Goal: Obtain resource: Download file/media

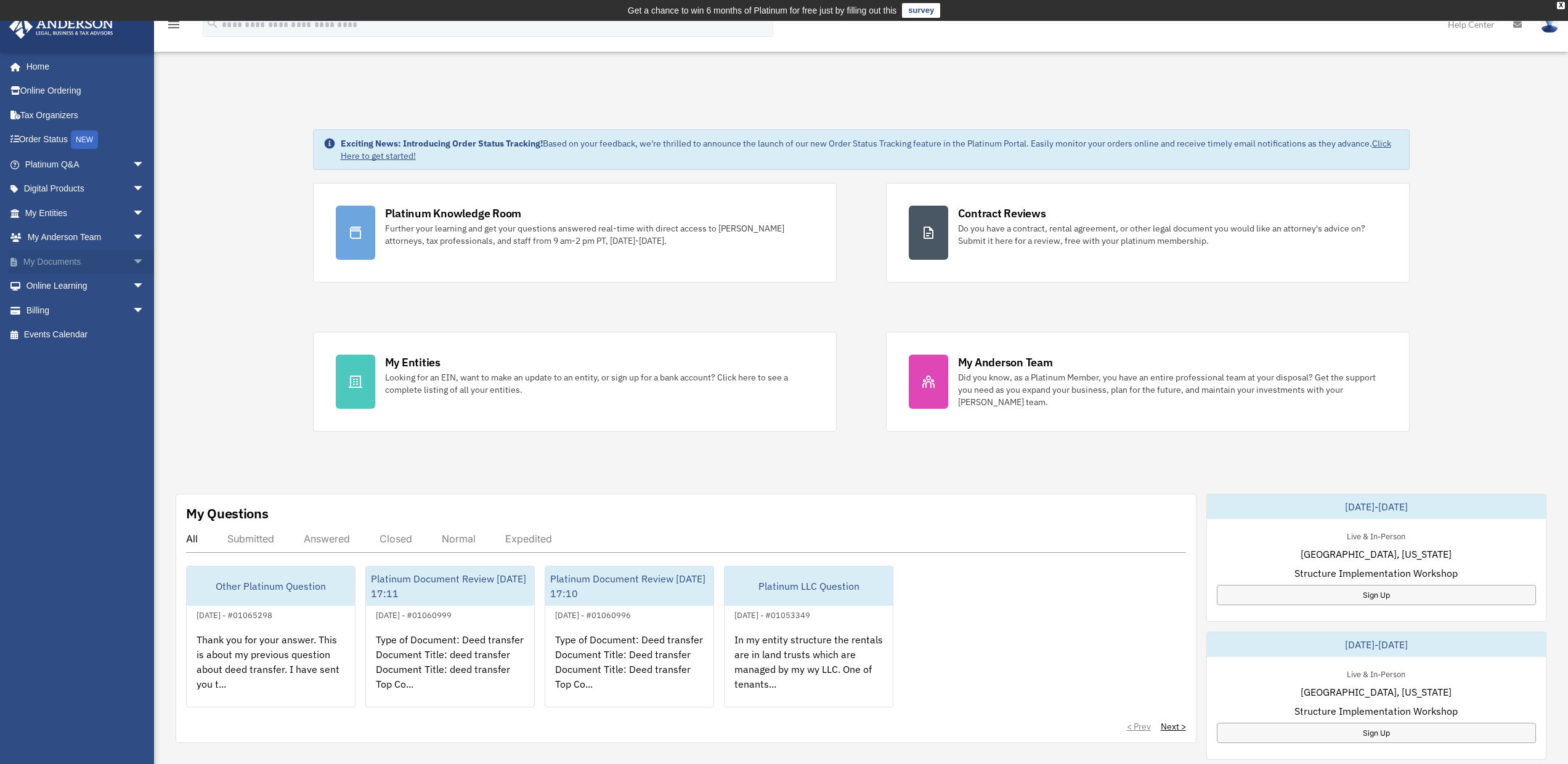
click at [51, 263] on link "My Documents arrow_drop_down" at bounding box center [86, 262] width 155 height 25
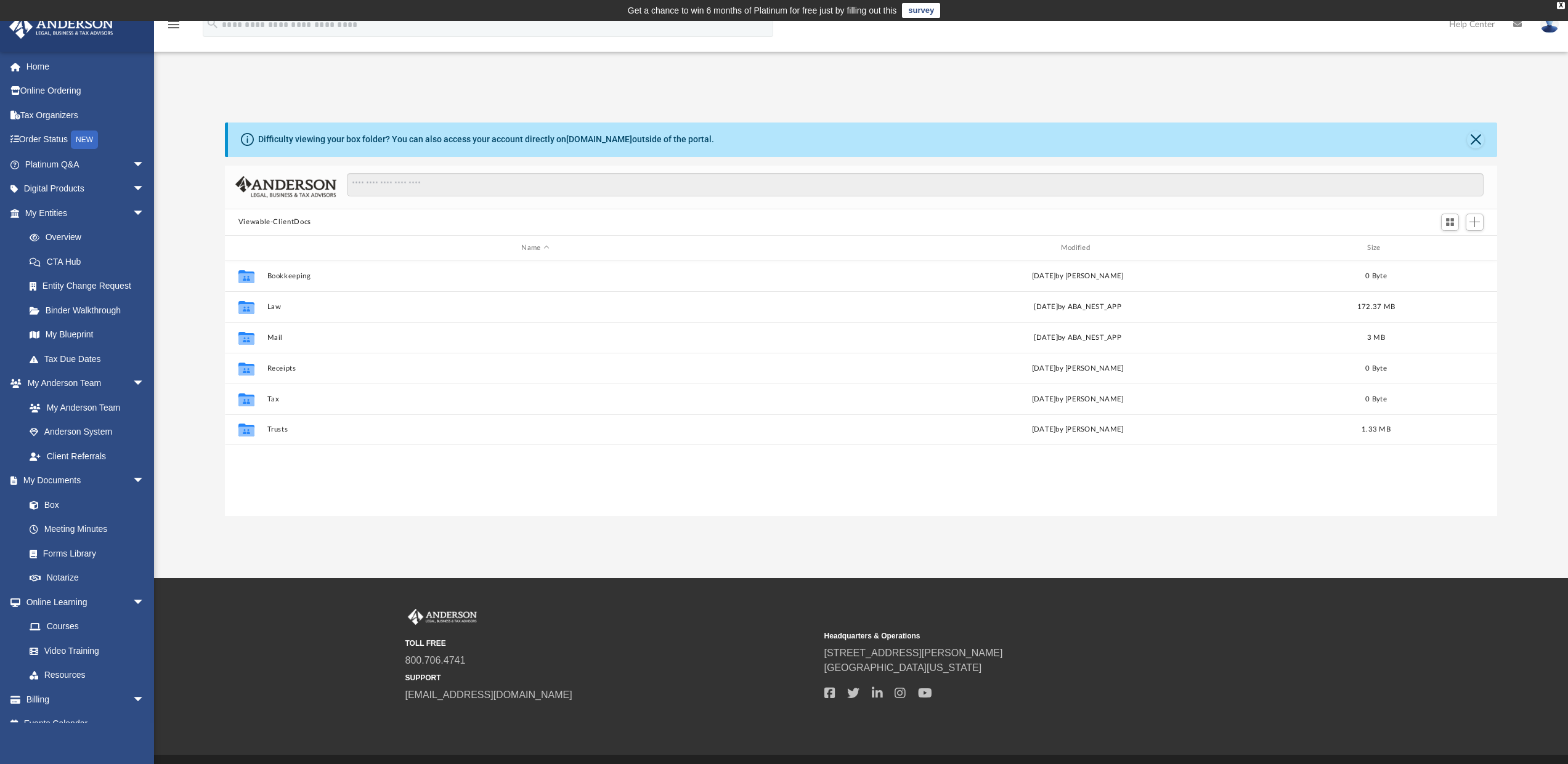
scroll to position [271, 1263]
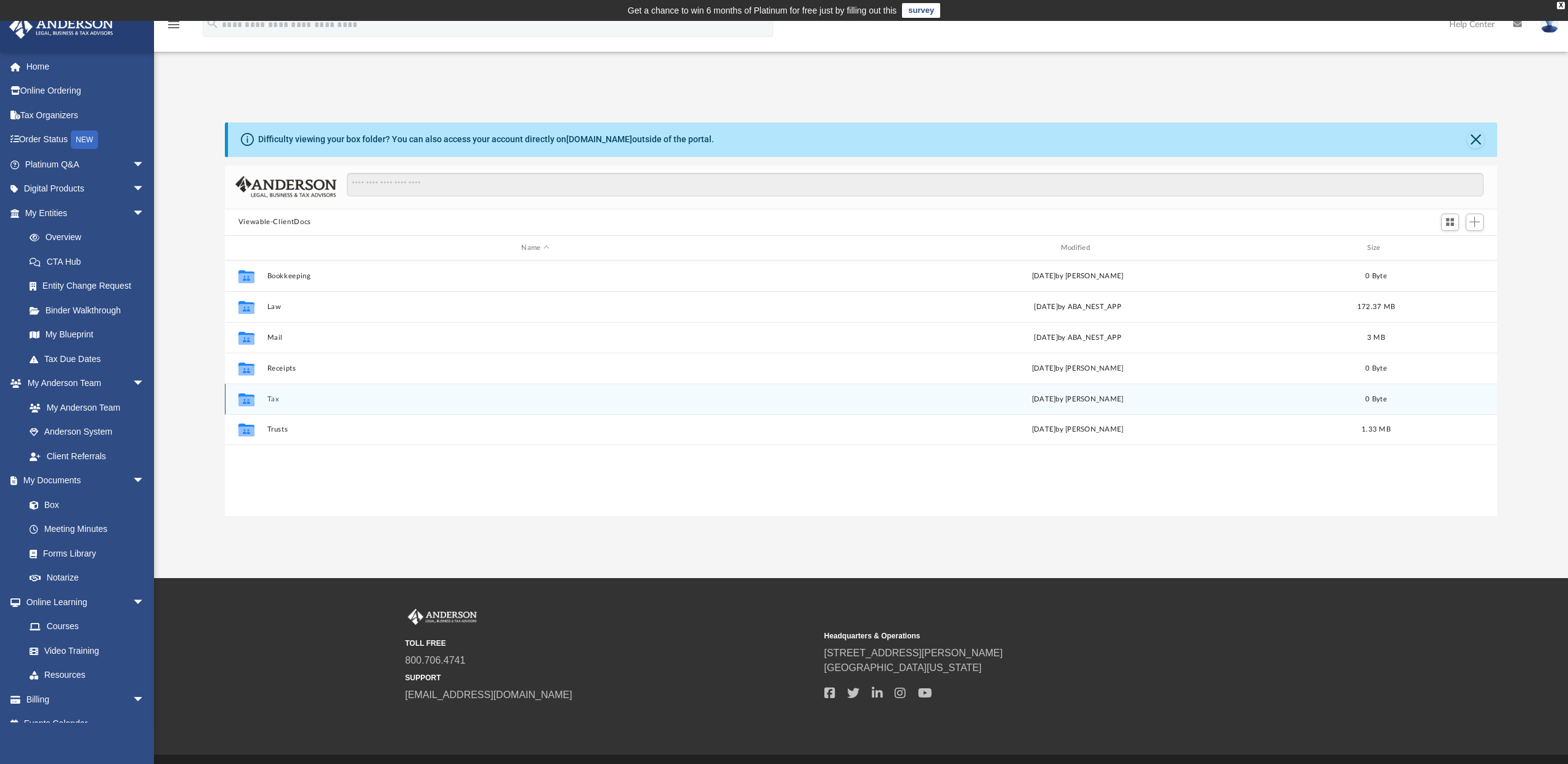
click at [274, 401] on button "Tax" at bounding box center [534, 399] width 536 height 8
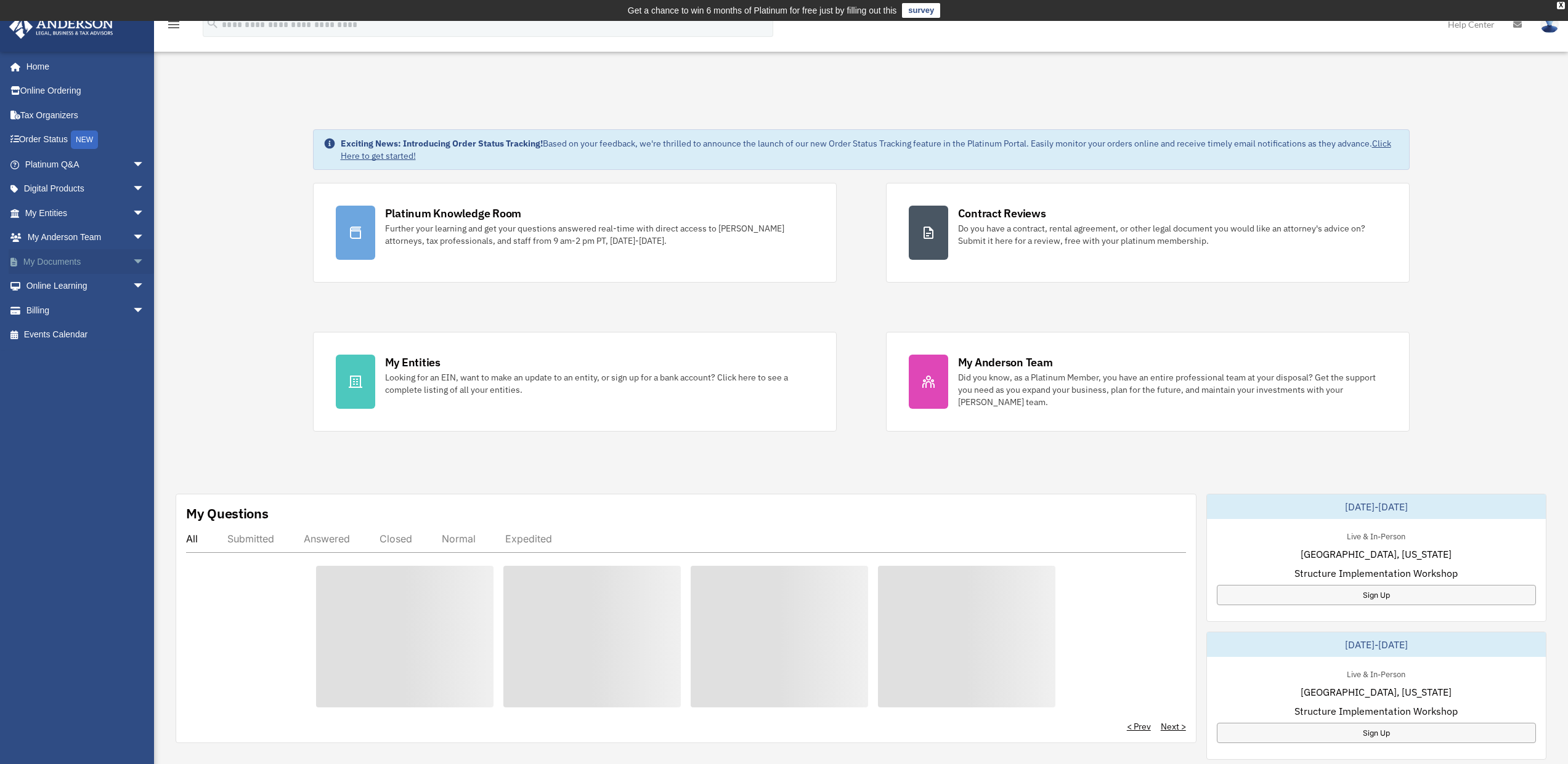
click at [54, 259] on link "My Documents arrow_drop_down" at bounding box center [86, 262] width 155 height 25
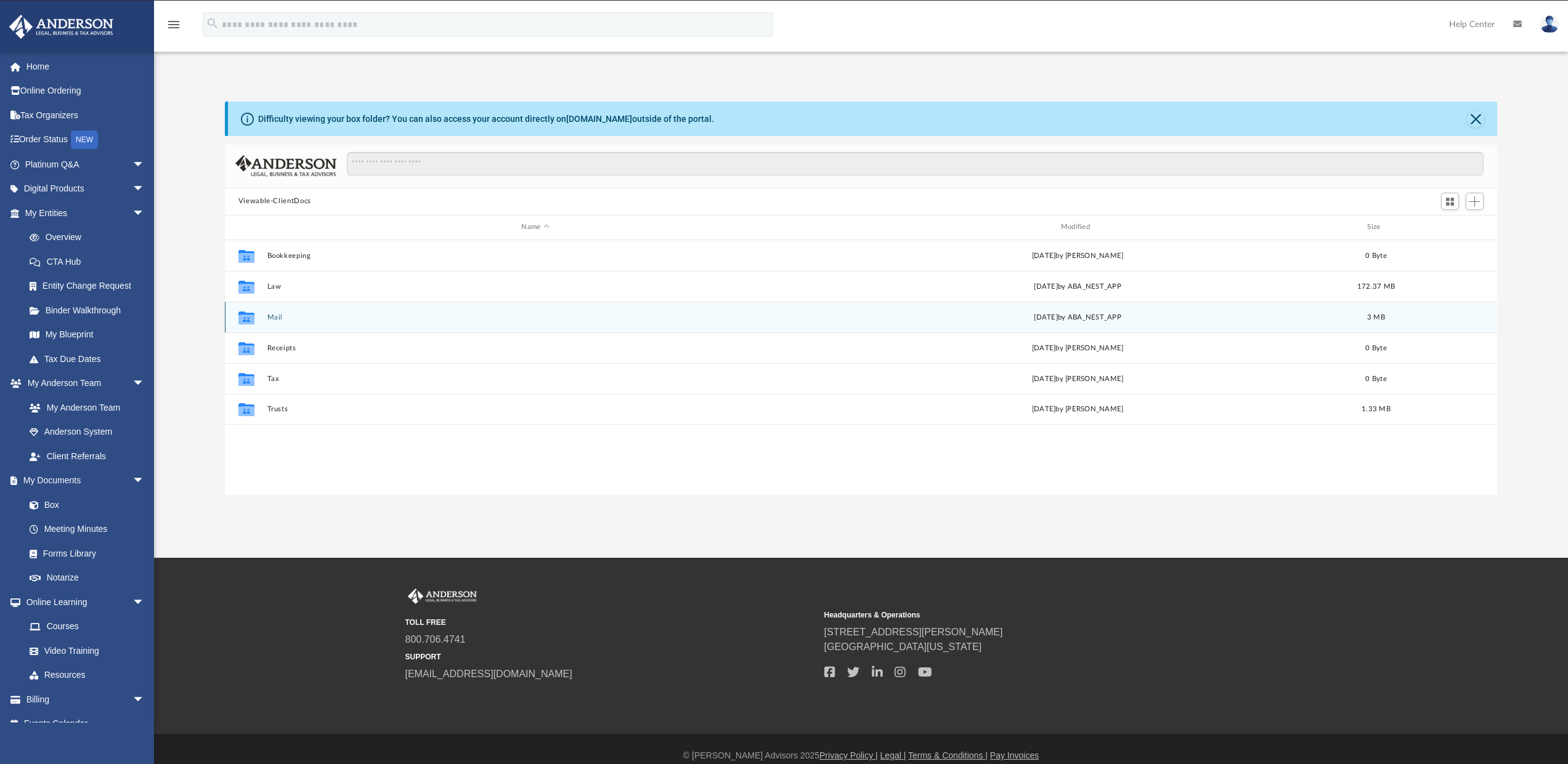
scroll to position [271, 1263]
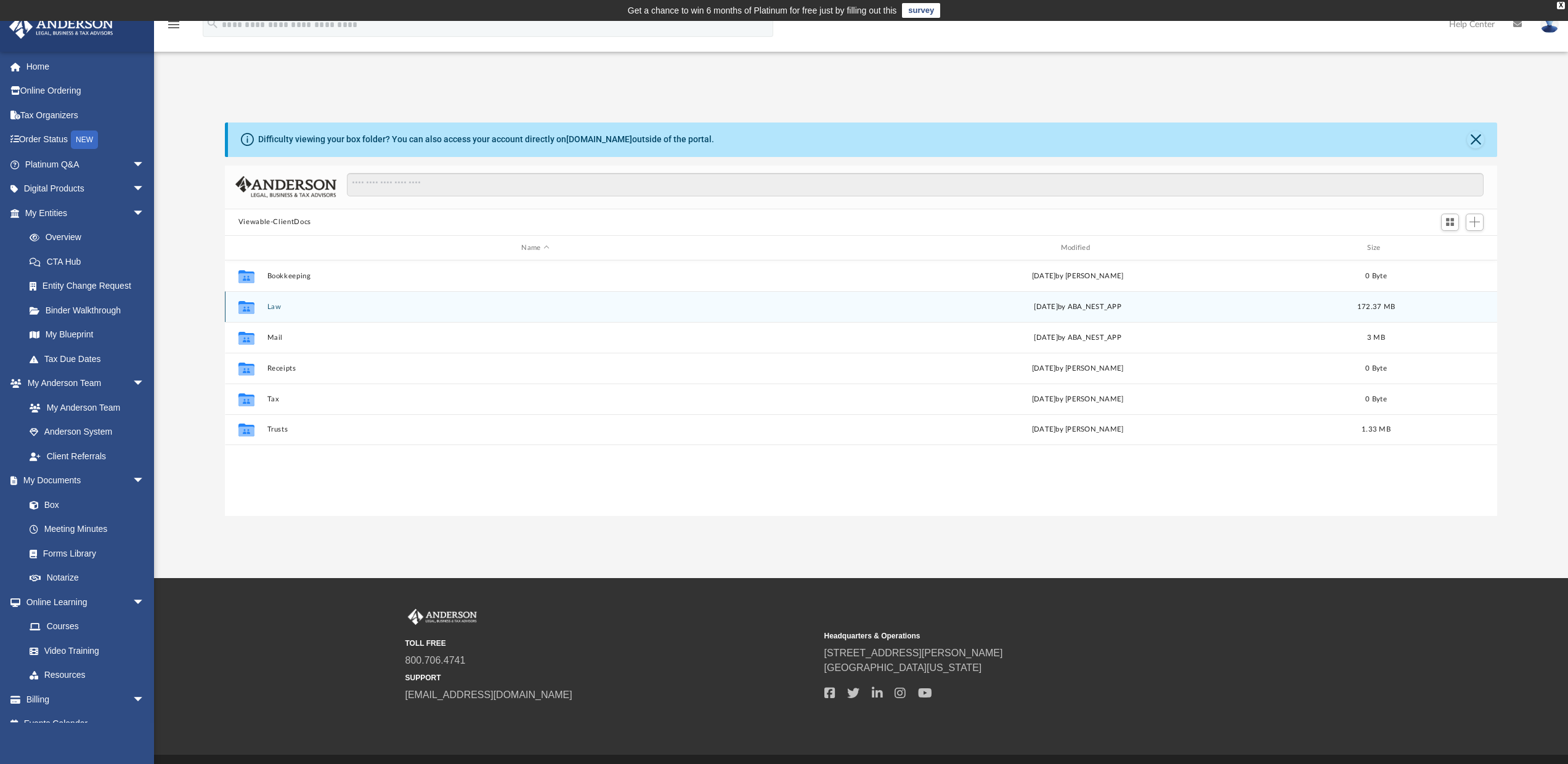
click at [271, 310] on button "Law" at bounding box center [534, 307] width 536 height 8
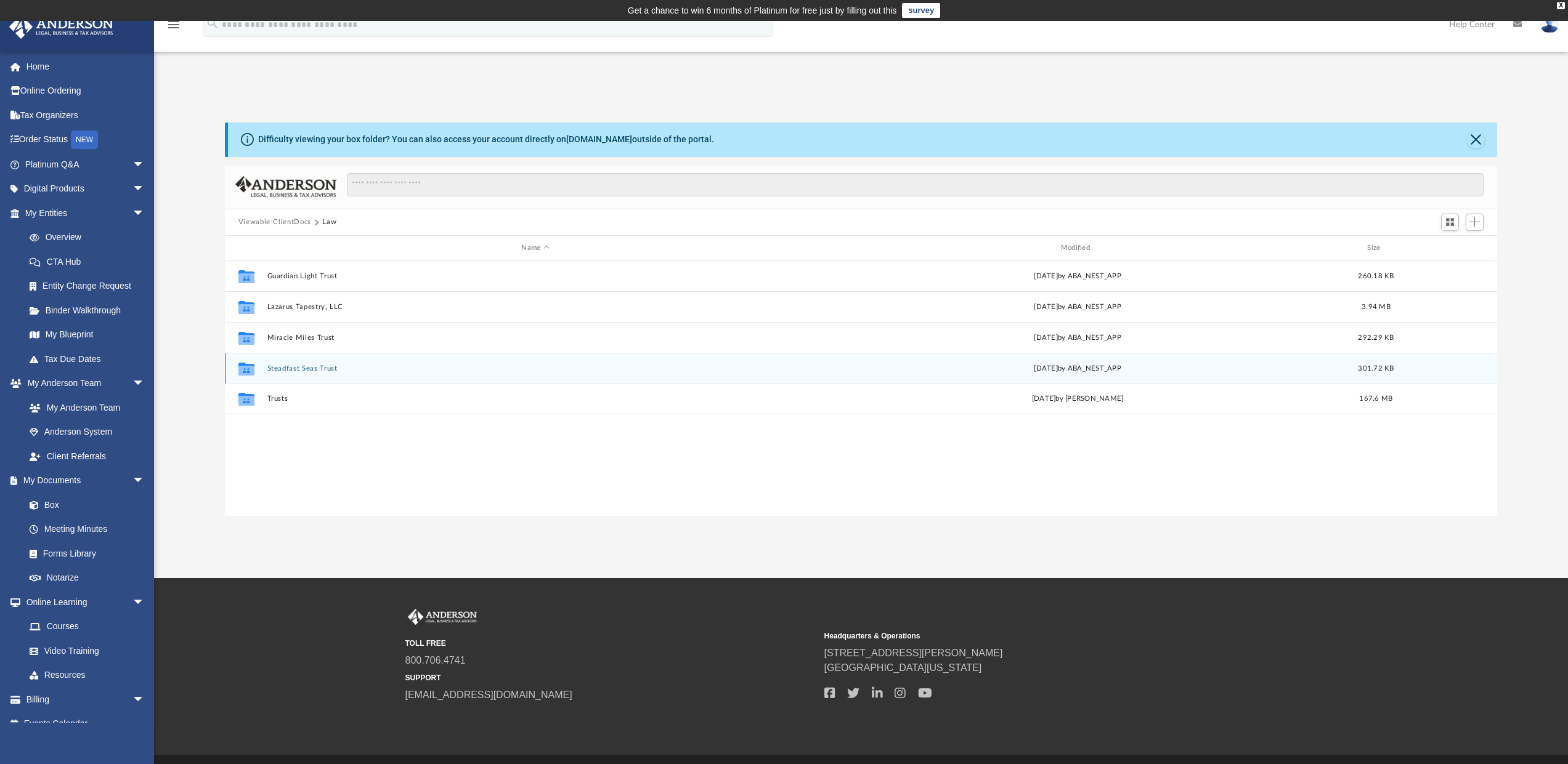
click at [300, 371] on button "Steadfast Seas Trust" at bounding box center [534, 368] width 536 height 8
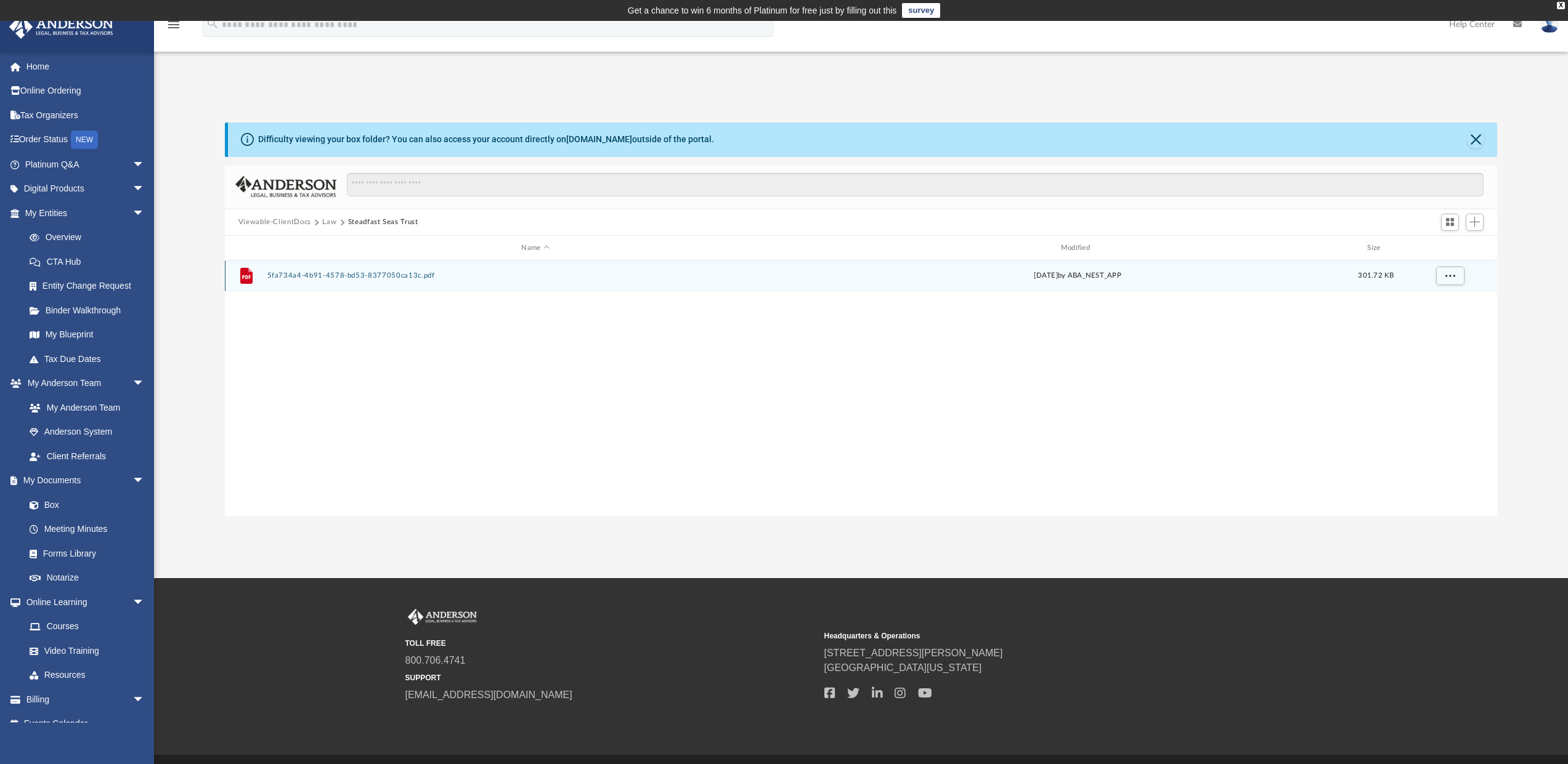
click at [366, 275] on button "5fa734a4-4b91-4578-bd53-8377050ca13c.pdf" at bounding box center [534, 276] width 536 height 8
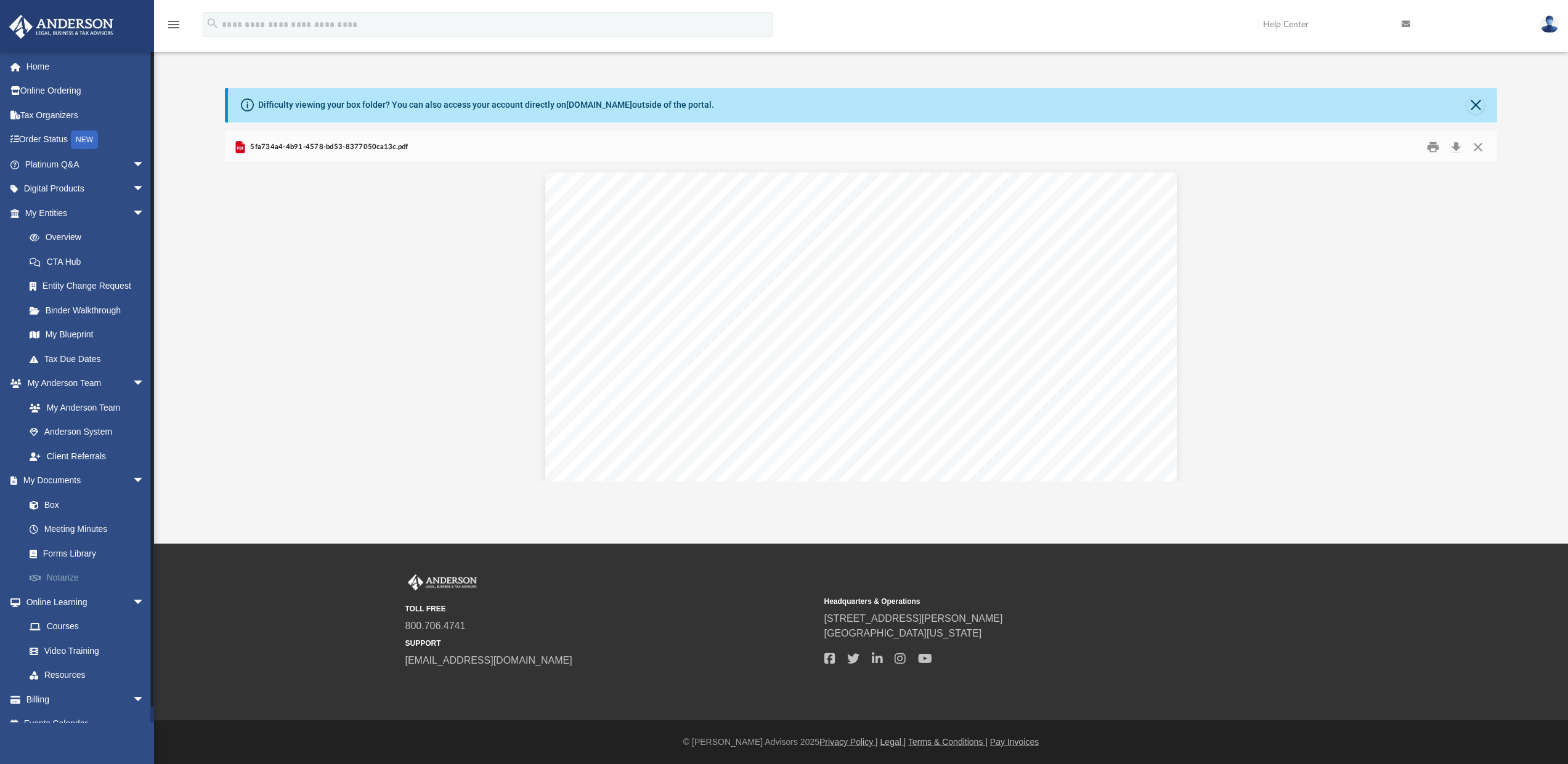
scroll to position [0, 0]
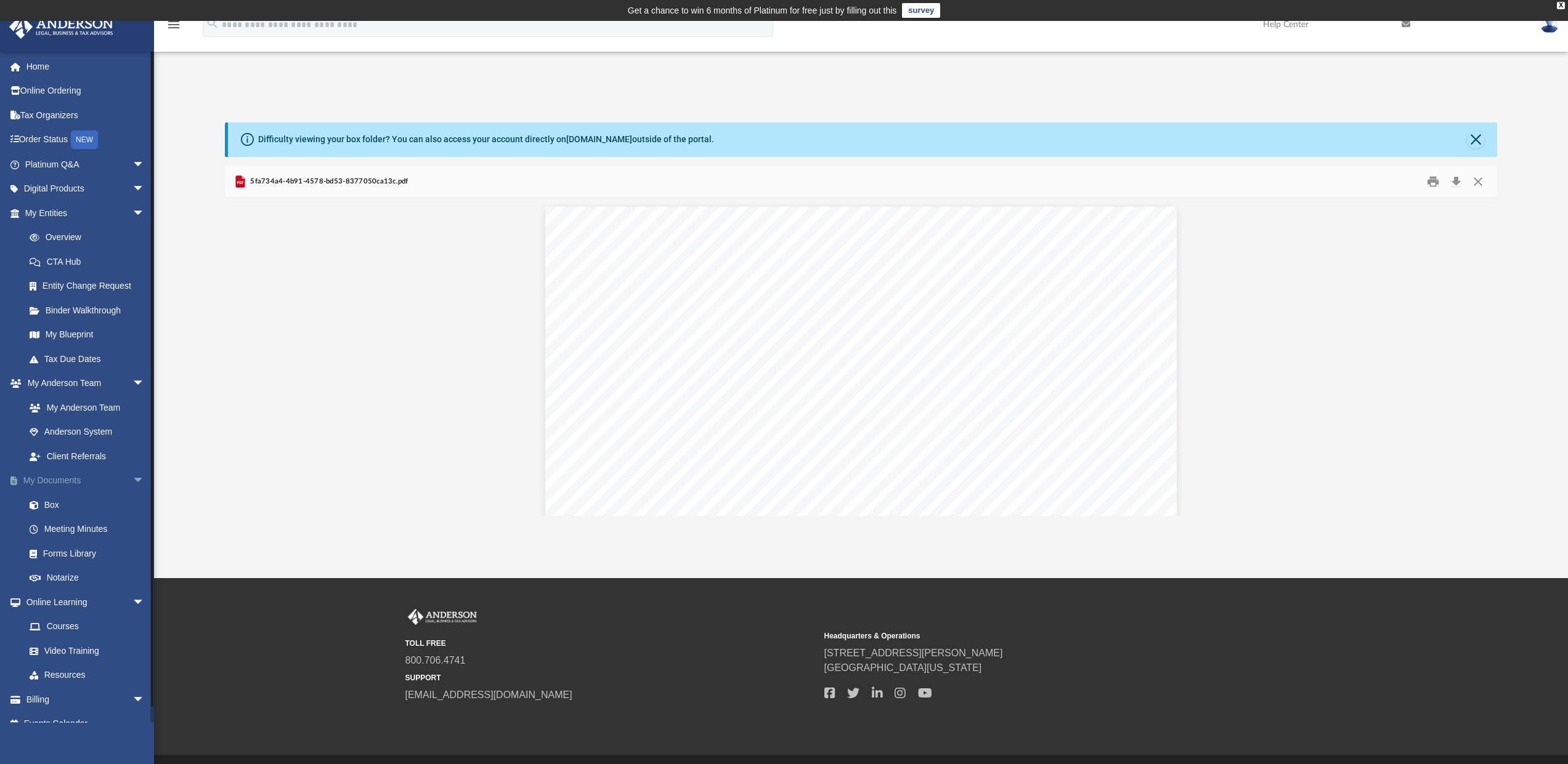
click at [49, 475] on link "My Documents arrow_drop_down" at bounding box center [86, 481] width 155 height 25
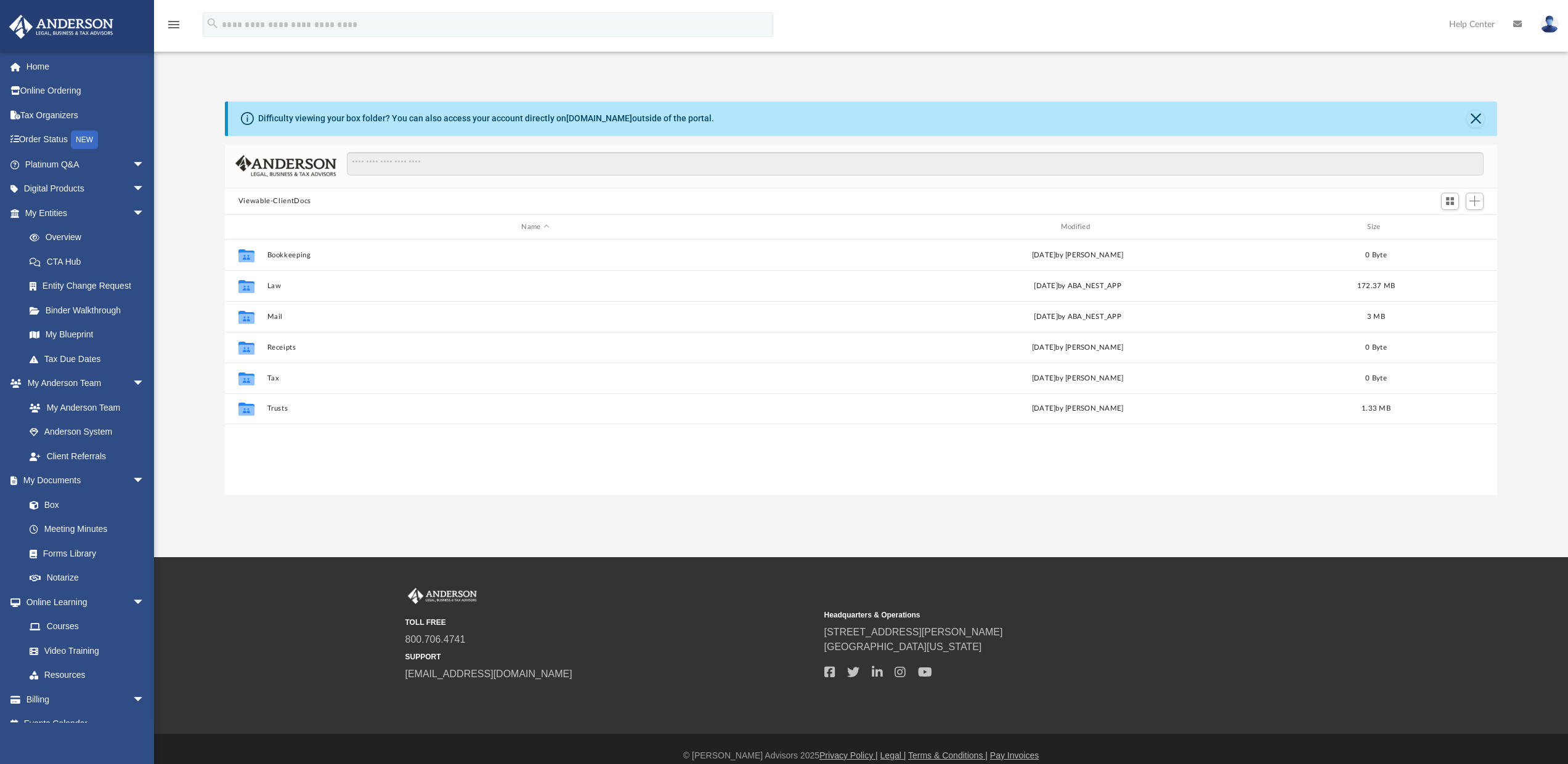
scroll to position [271, 1263]
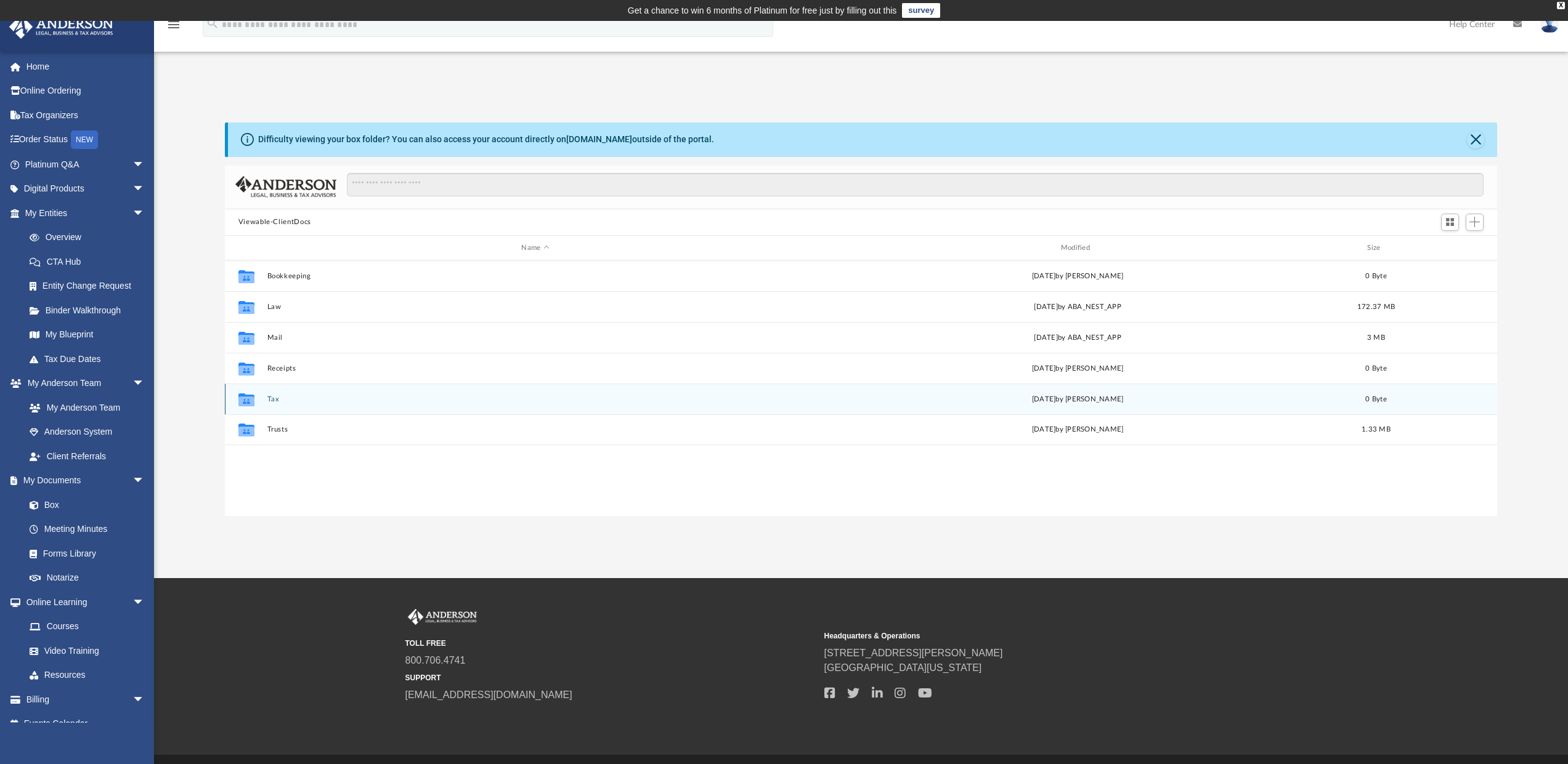
click at [275, 402] on button "Tax" at bounding box center [534, 399] width 536 height 8
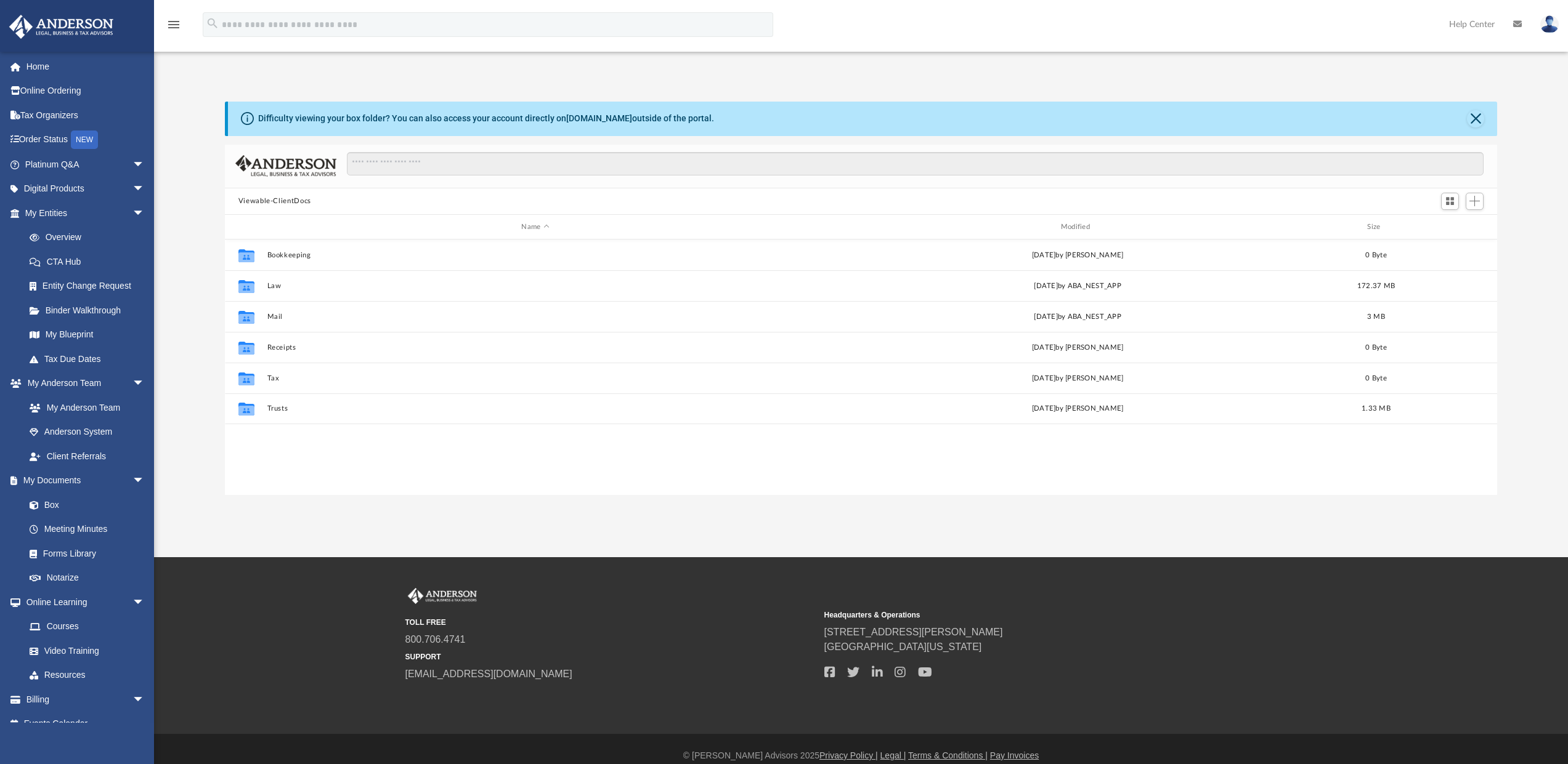
scroll to position [10, 10]
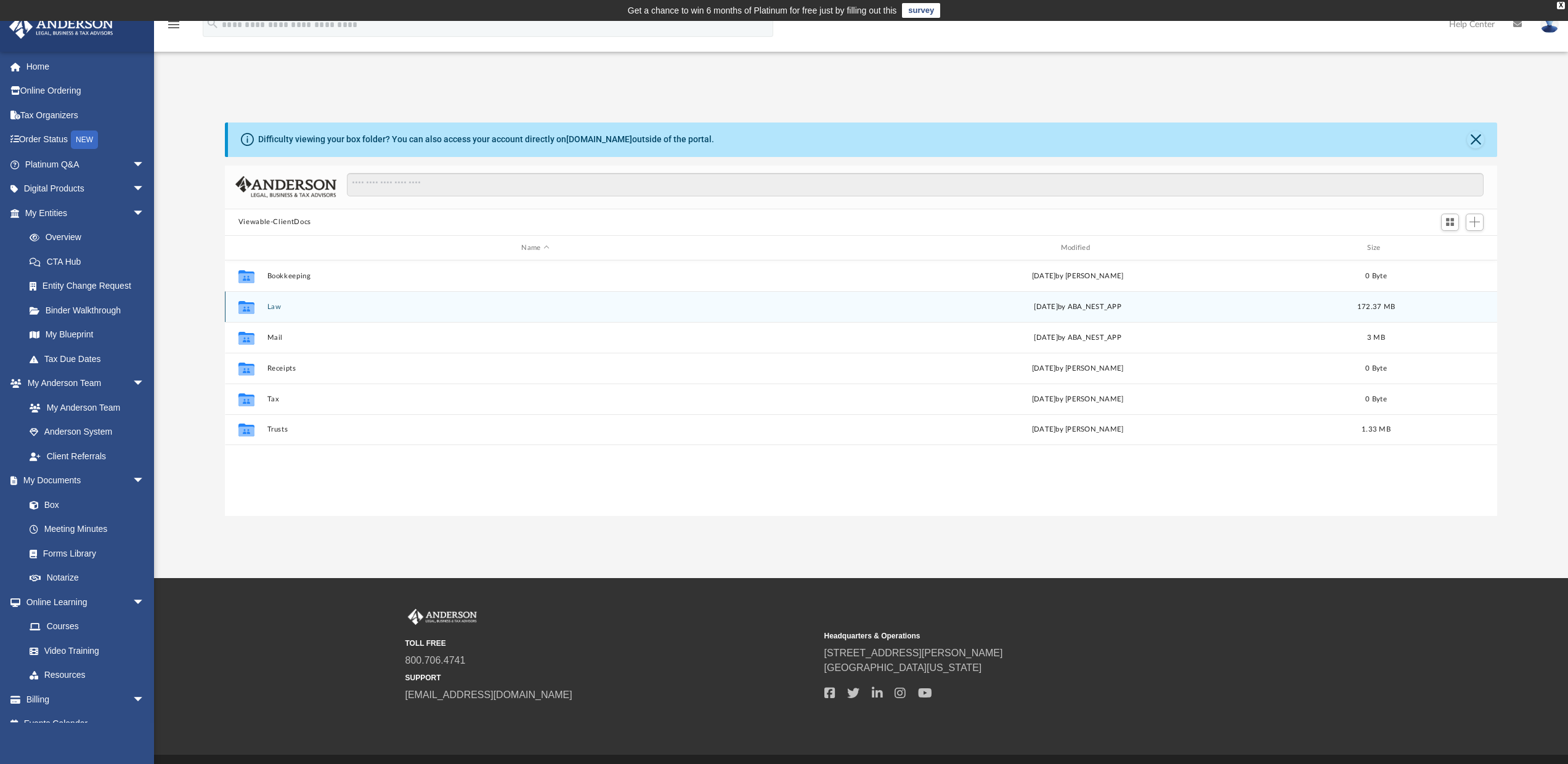
click at [278, 301] on div "Collaborated Folder Law [DATE] by ABA_NEST_APP 172.37 MB" at bounding box center [861, 307] width 1272 height 31
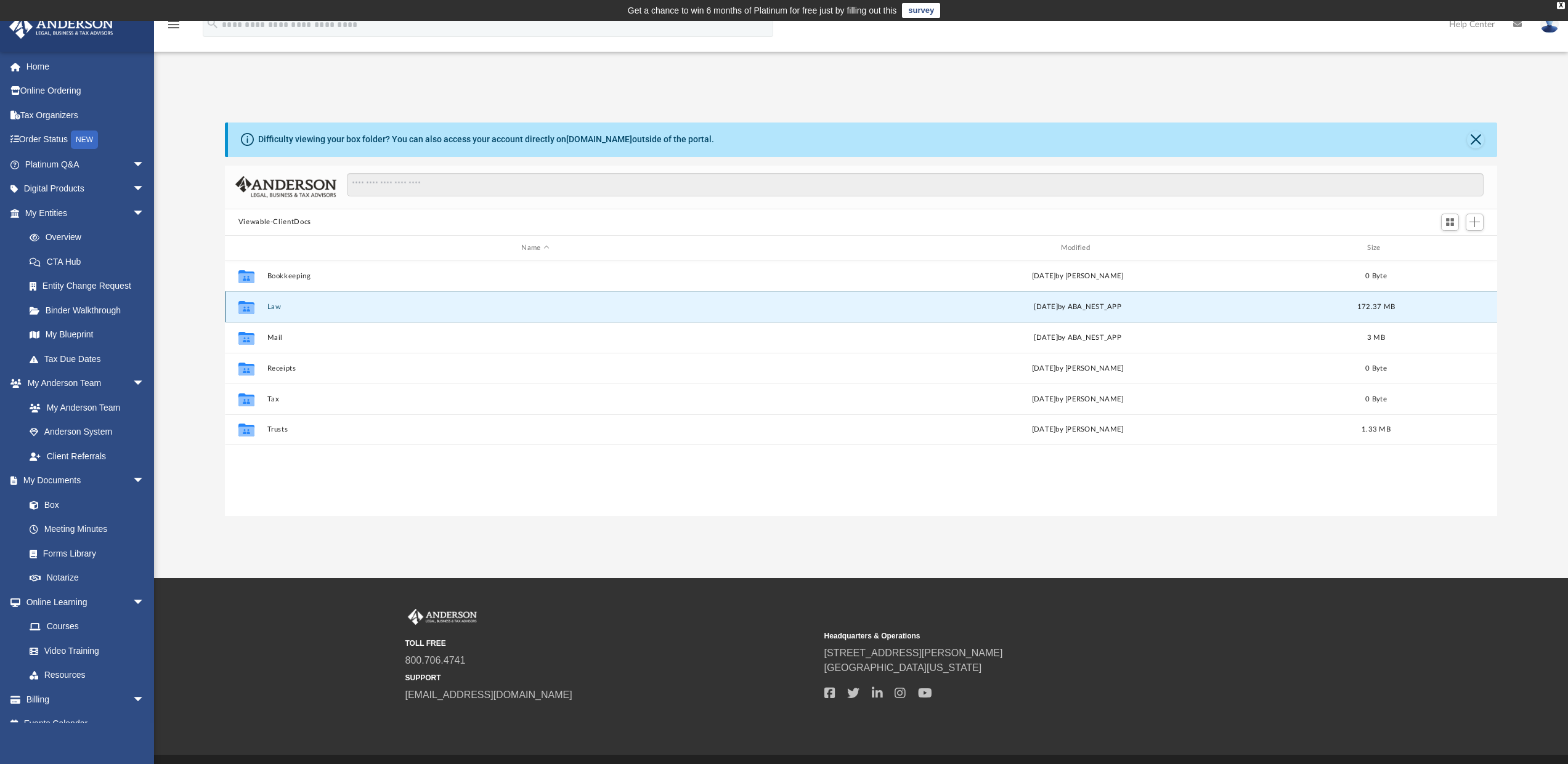
click at [276, 306] on button "Law" at bounding box center [534, 307] width 536 height 8
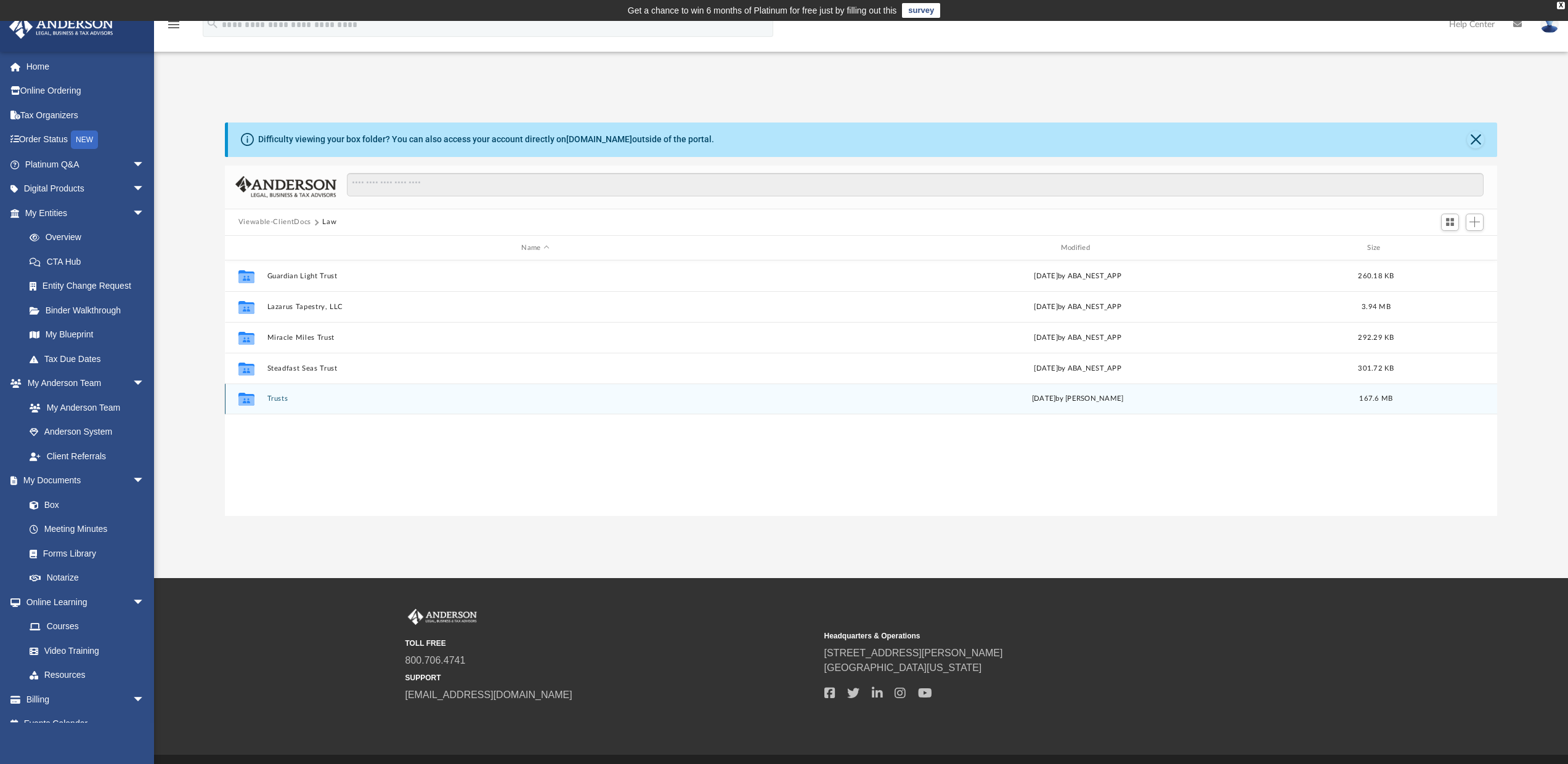
click at [283, 396] on button "Trusts" at bounding box center [534, 399] width 536 height 8
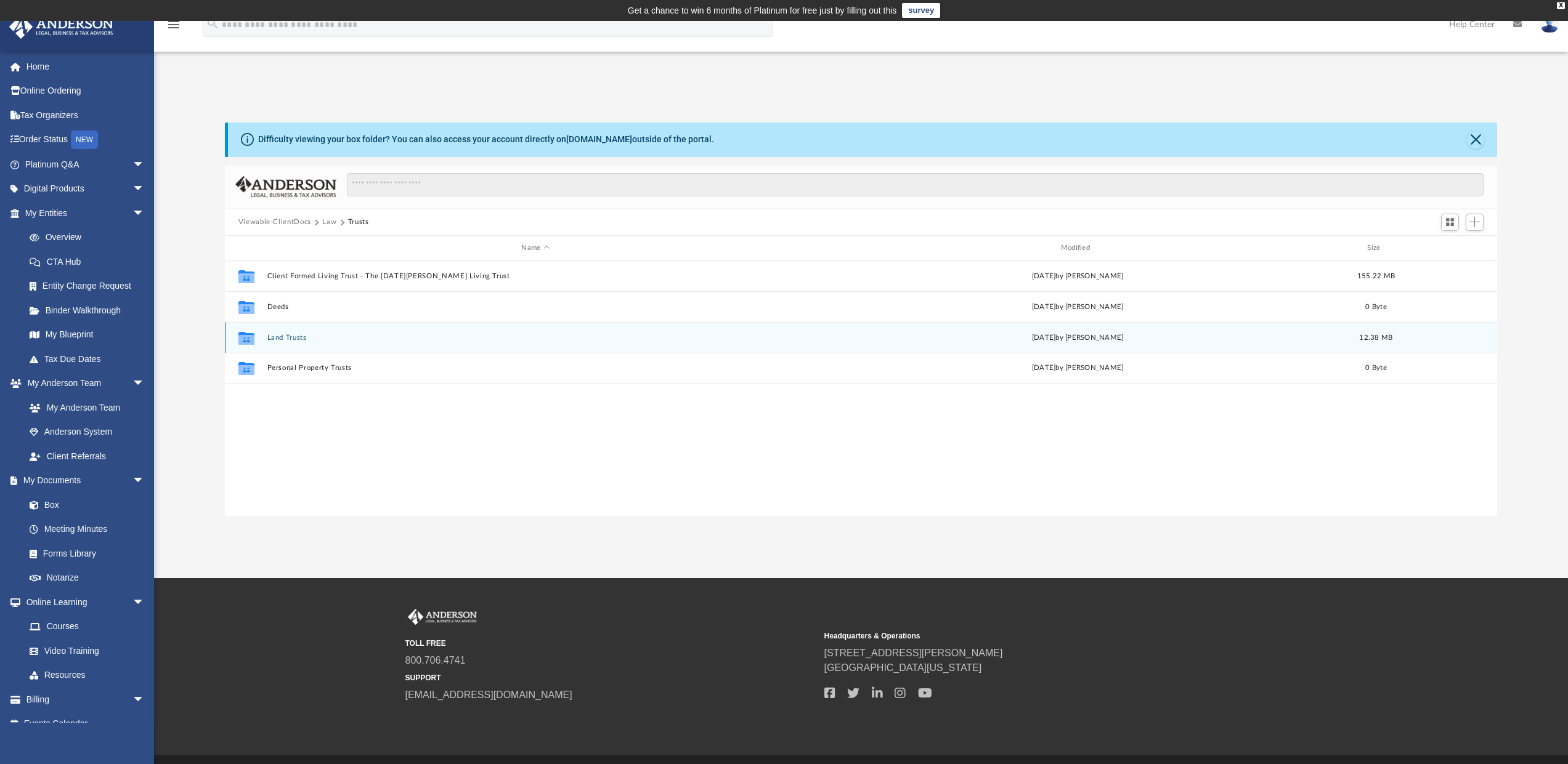
click at [302, 341] on button "Land Trusts" at bounding box center [534, 338] width 536 height 8
click at [334, 335] on button "Land Trust - Steadfast Seas Trust" at bounding box center [534, 338] width 536 height 8
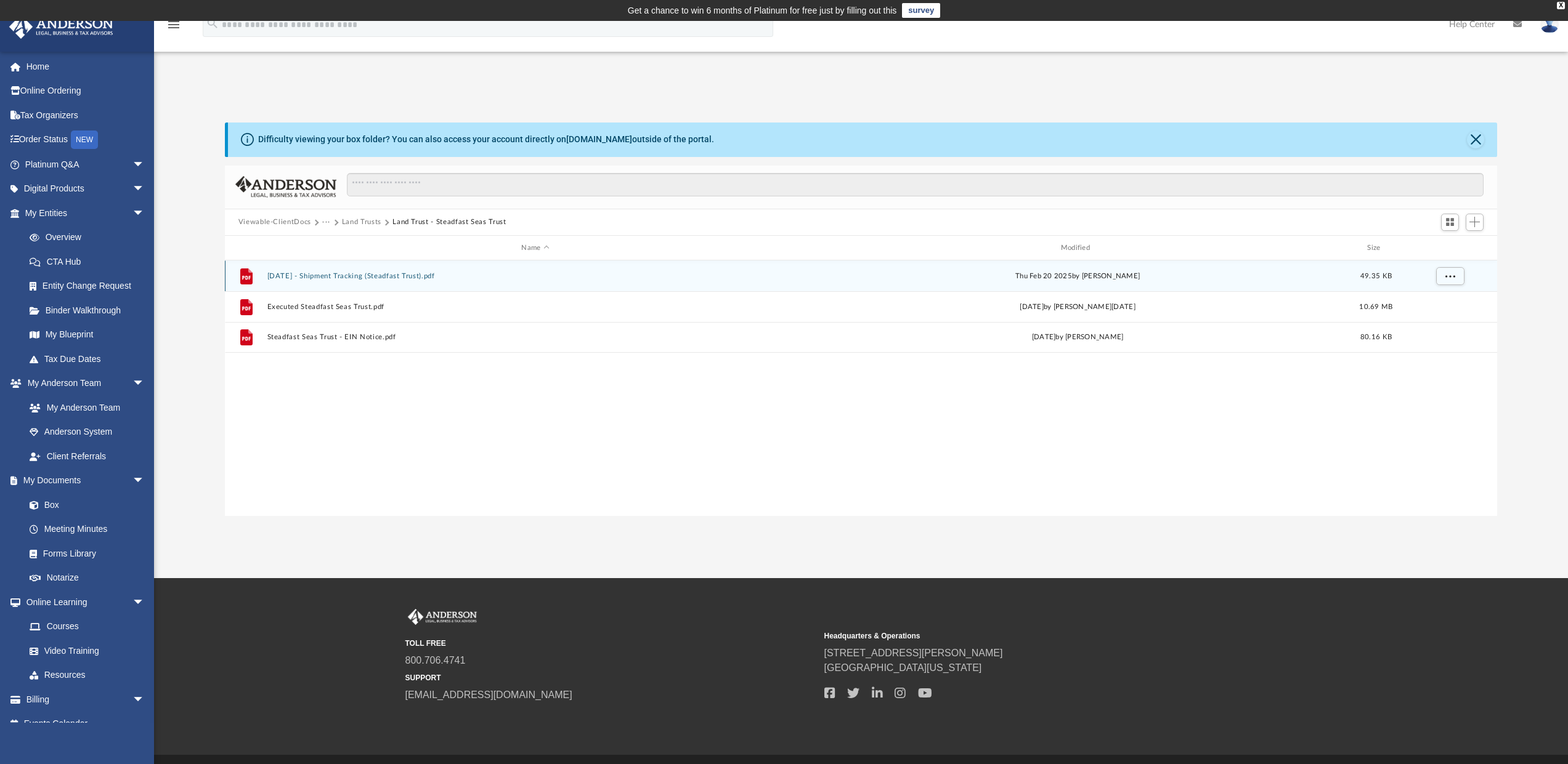
click at [396, 270] on div "File 2025.02.20 - Shipment Tracking (Steadfast Trust).pdf Thu Feb 20 2025 by Mi…" at bounding box center [861, 276] width 1272 height 31
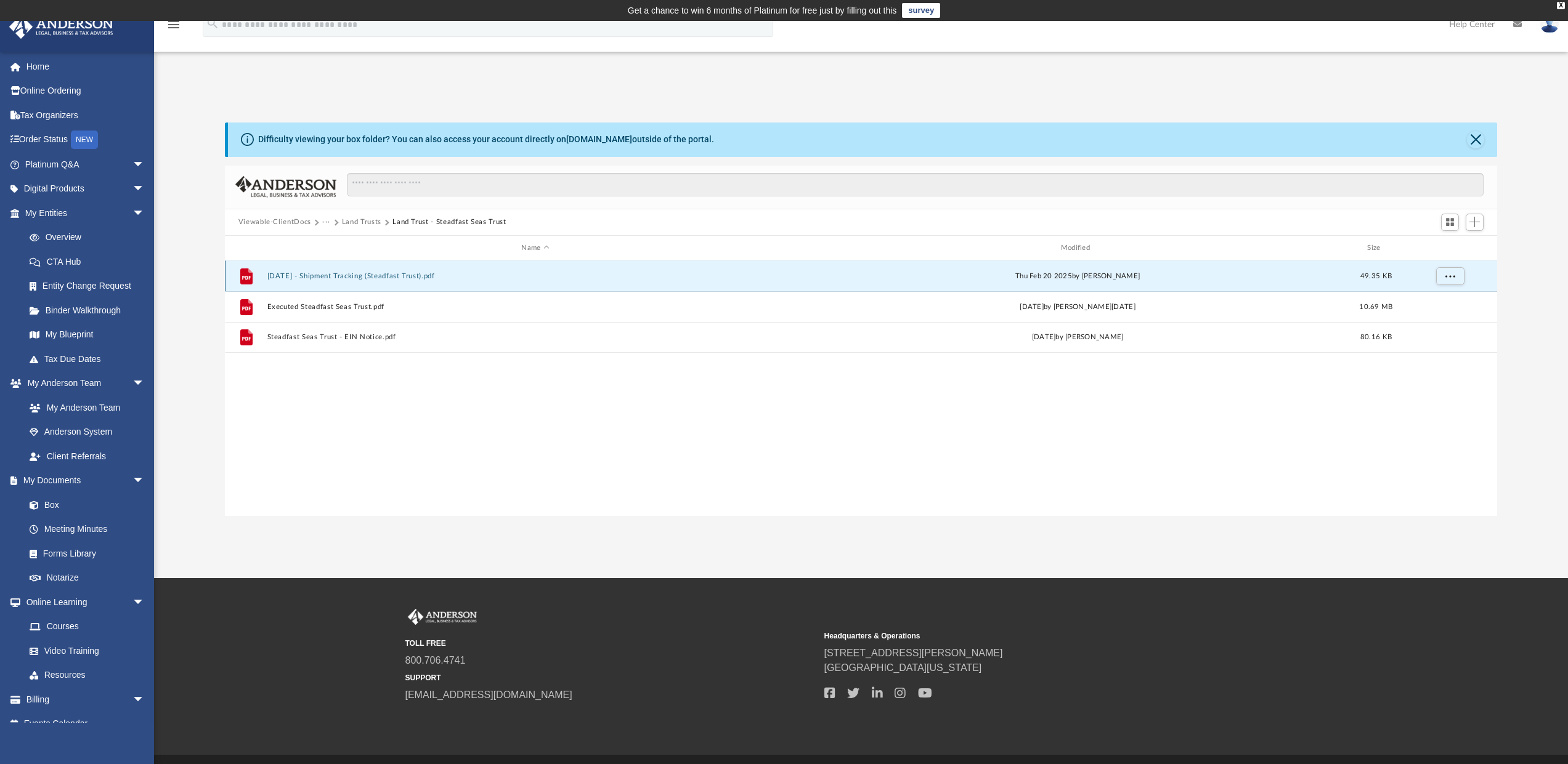
click at [396, 270] on div "File 2025.02.20 - Shipment Tracking (Steadfast Trust).pdf Thu Feb 20 2025 by Mi…" at bounding box center [861, 276] width 1272 height 31
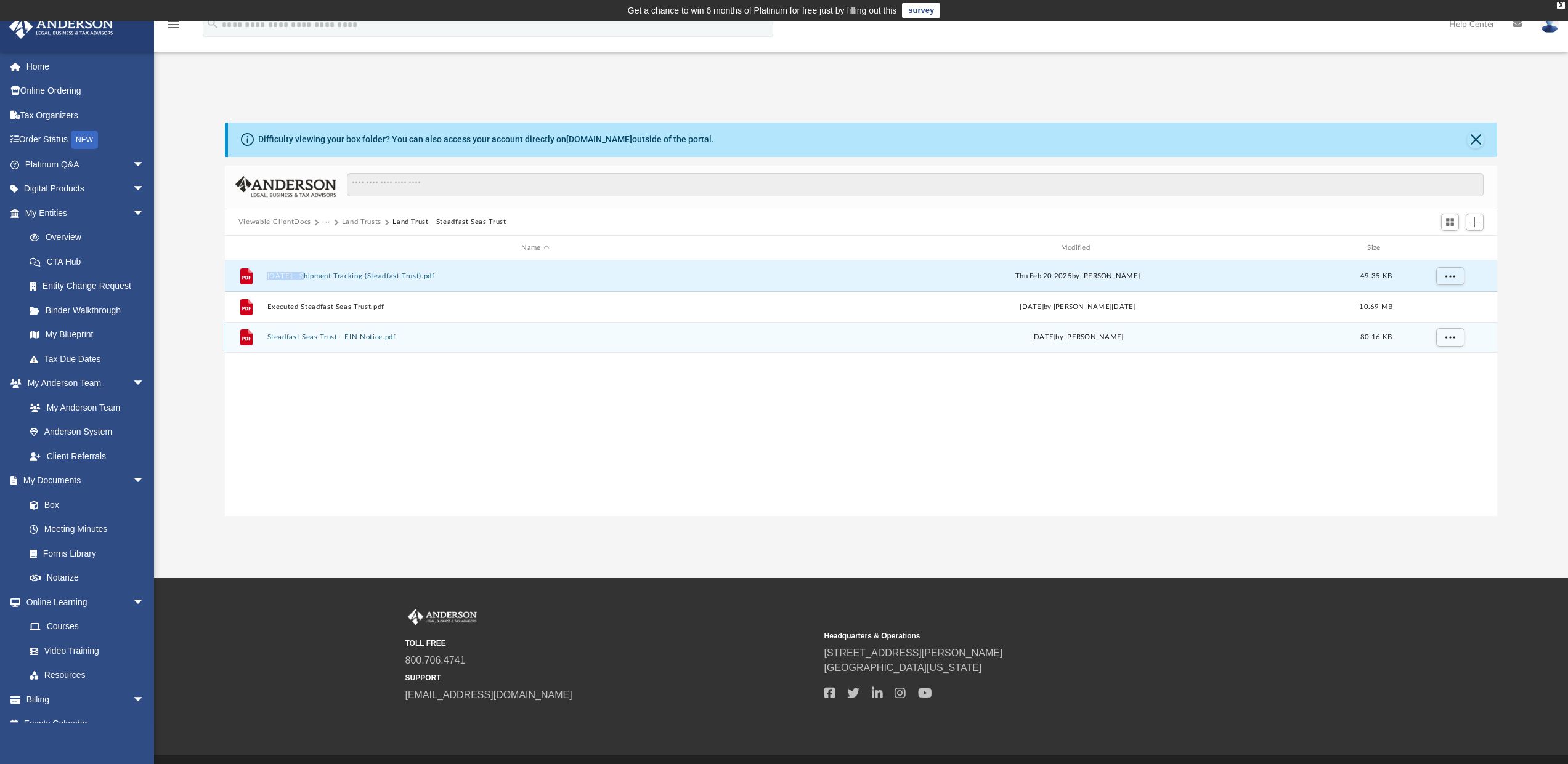
click at [341, 338] on button "Steadfast Seas Trust - EIN Notice.pdf" at bounding box center [534, 338] width 536 height 8
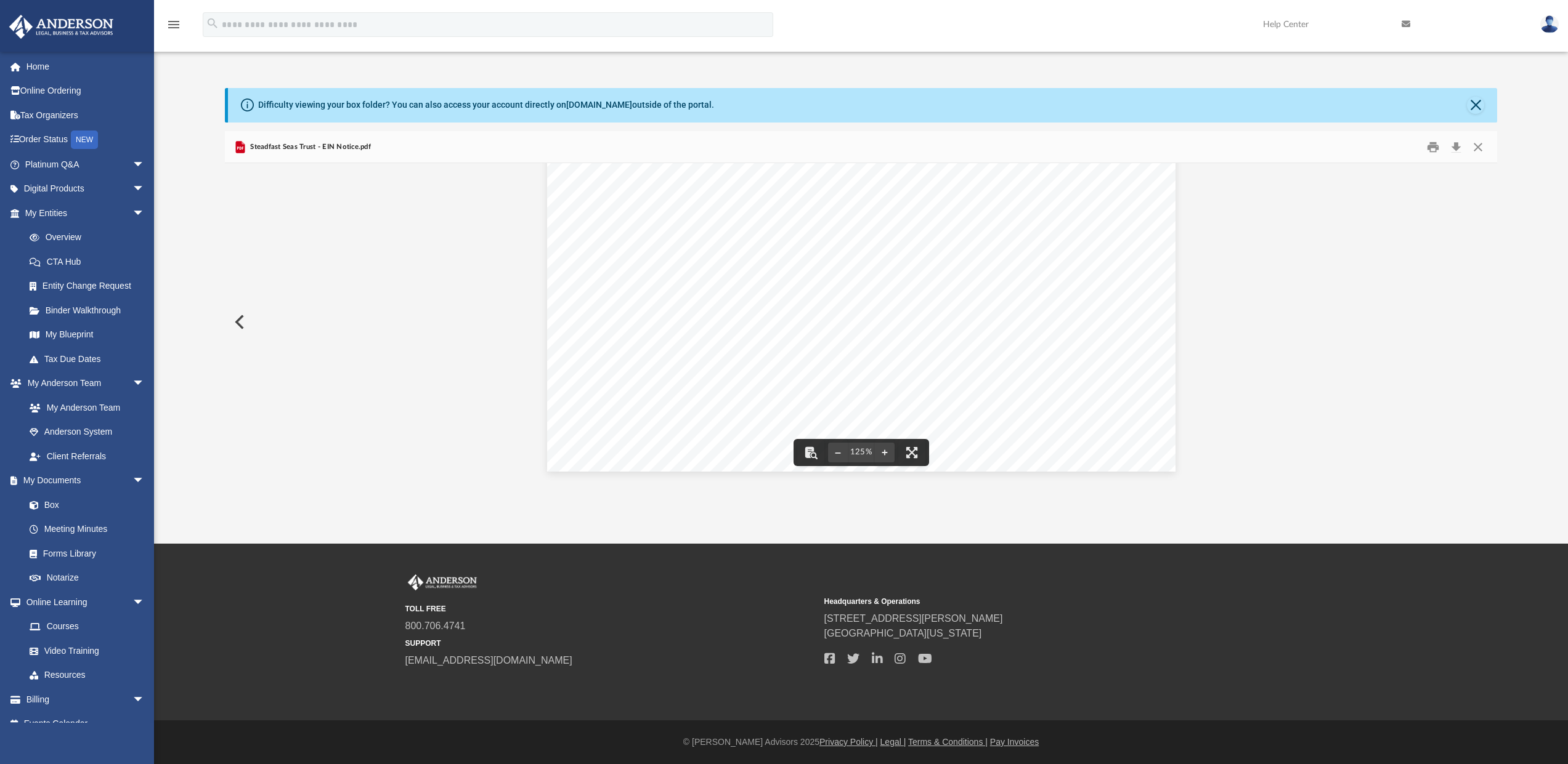
scroll to position [0, 0]
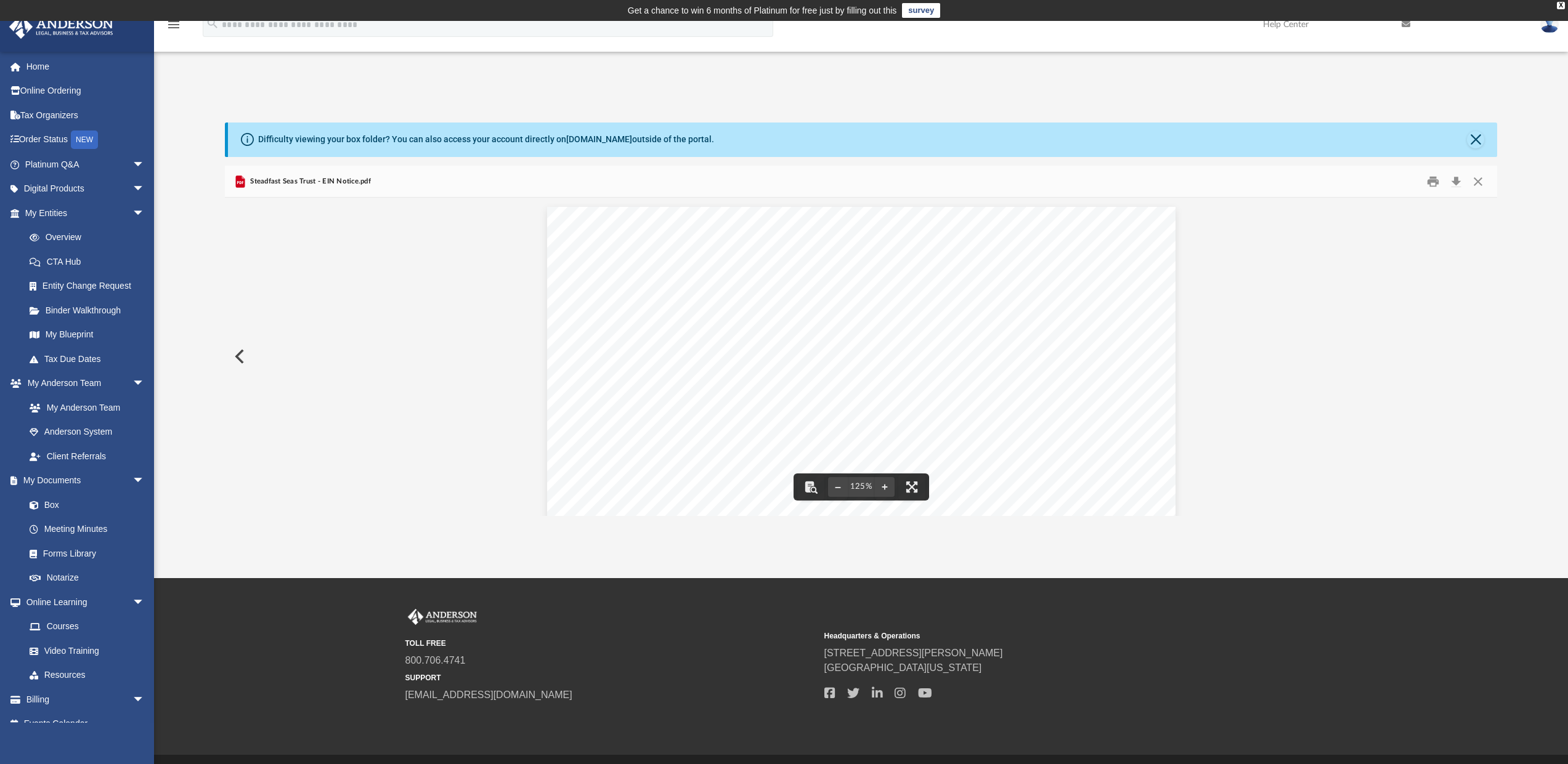
drag, startPoint x: 781, startPoint y: 391, endPoint x: 666, endPoint y: 370, distance: 116.9
click at [666, 370] on div "Page 1" at bounding box center [861, 613] width 628 height 813
drag, startPoint x: 718, startPoint y: 366, endPoint x: 670, endPoint y: 372, distance: 48.4
click at [670, 372] on div "Page 1" at bounding box center [861, 613] width 628 height 813
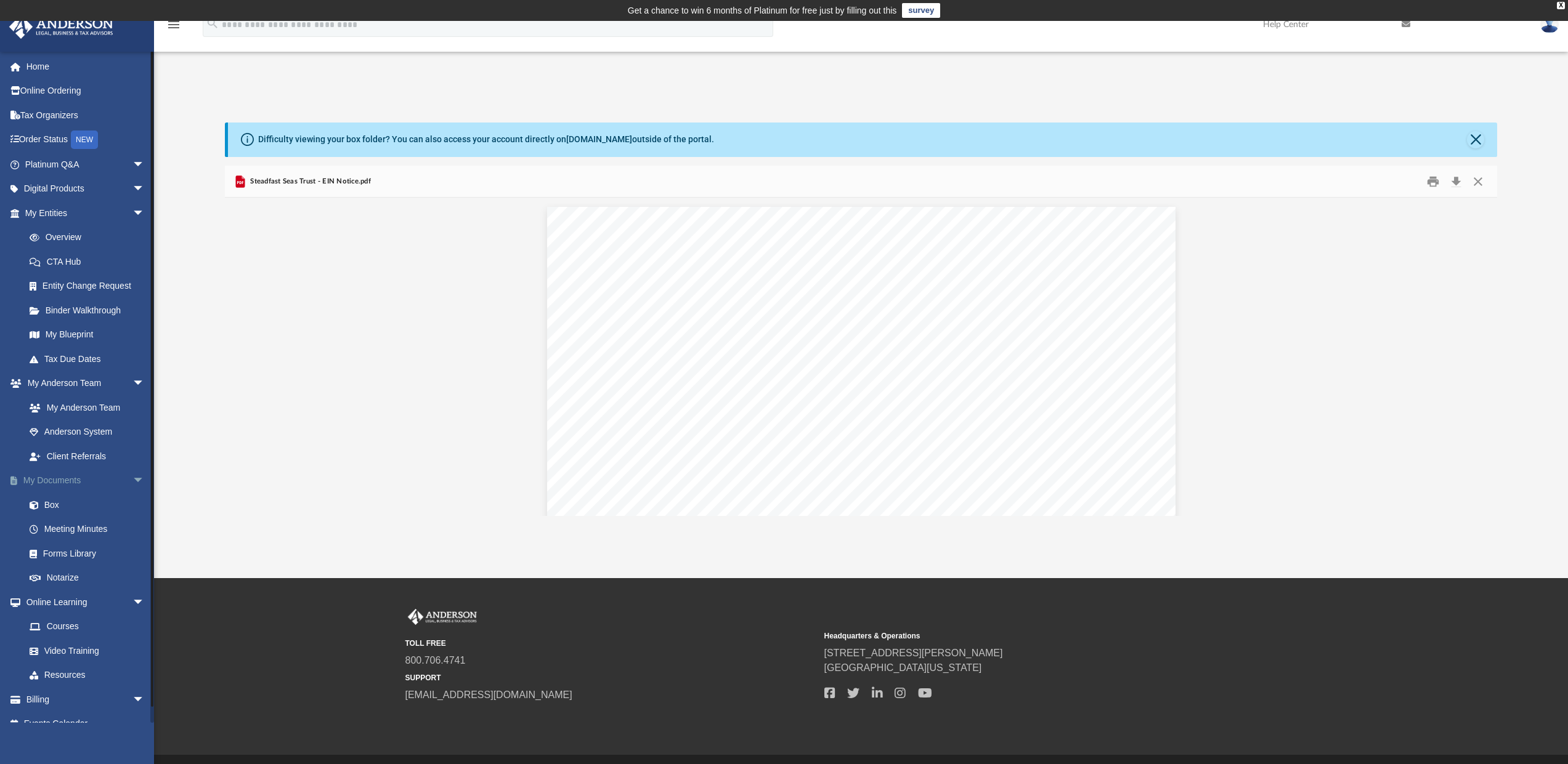
click at [47, 479] on link "My Documents arrow_drop_down" at bounding box center [86, 481] width 155 height 25
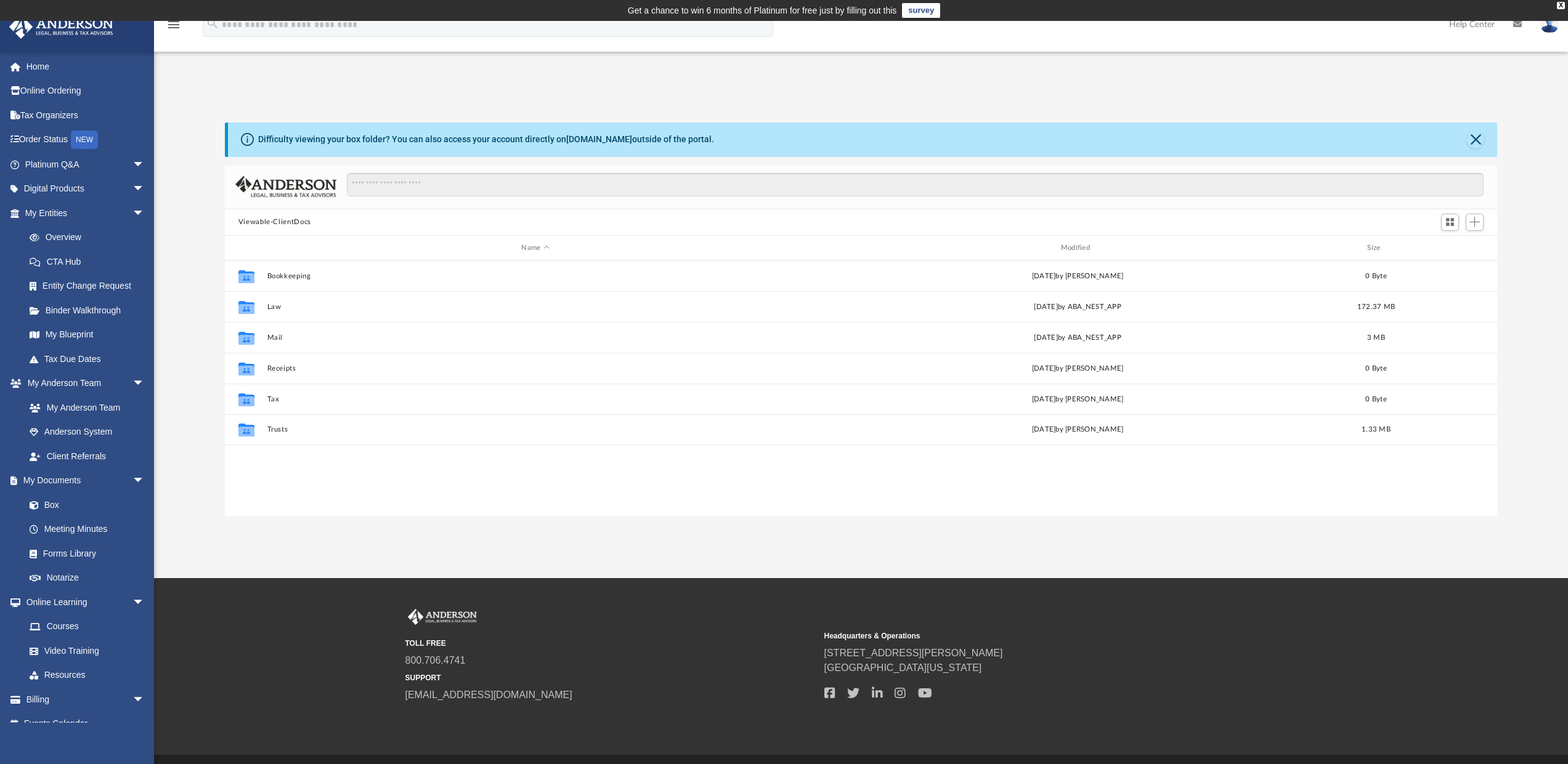
scroll to position [271, 1263]
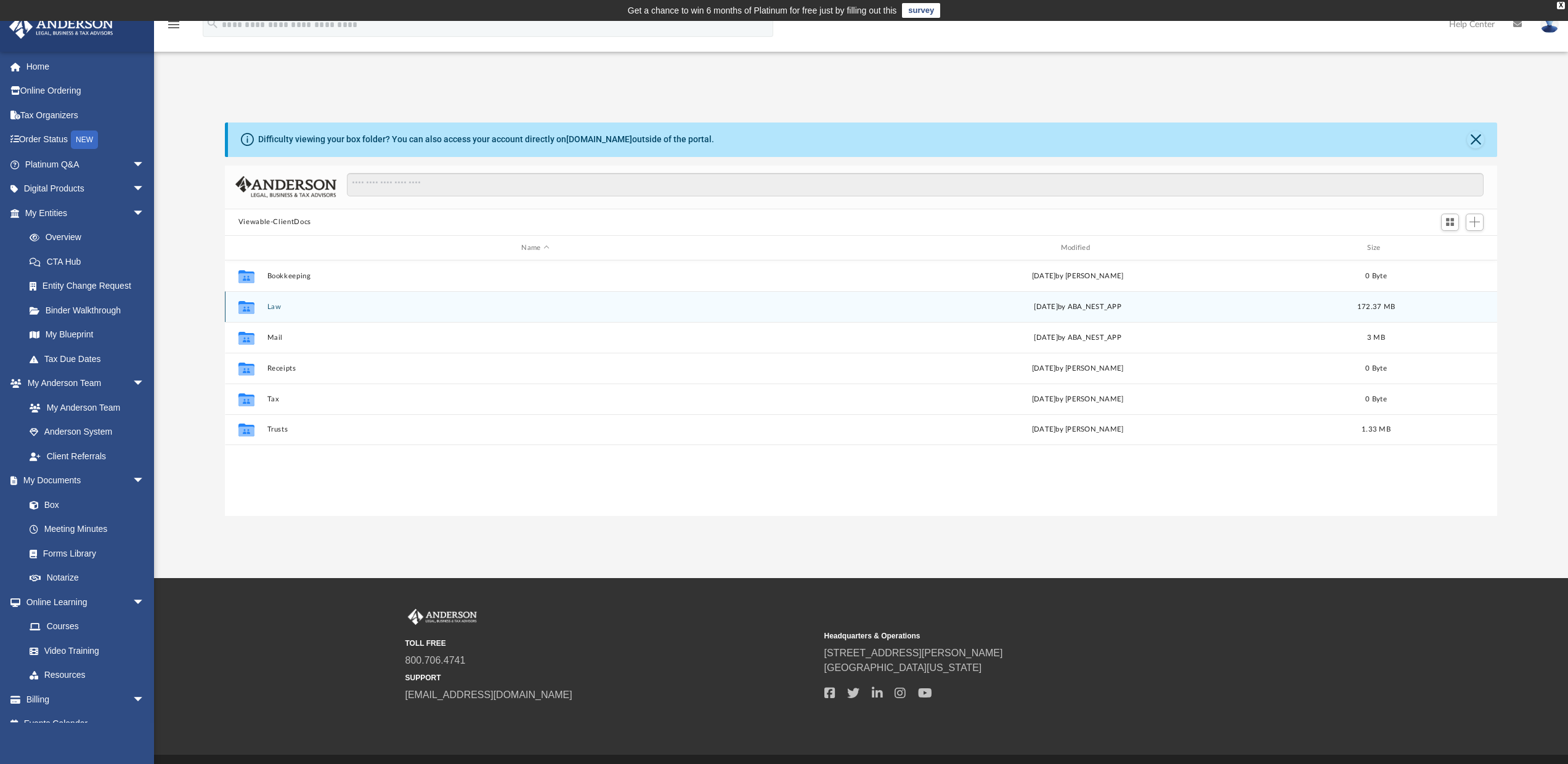
click at [261, 304] on div "Collaborated Folder" at bounding box center [246, 307] width 31 height 19
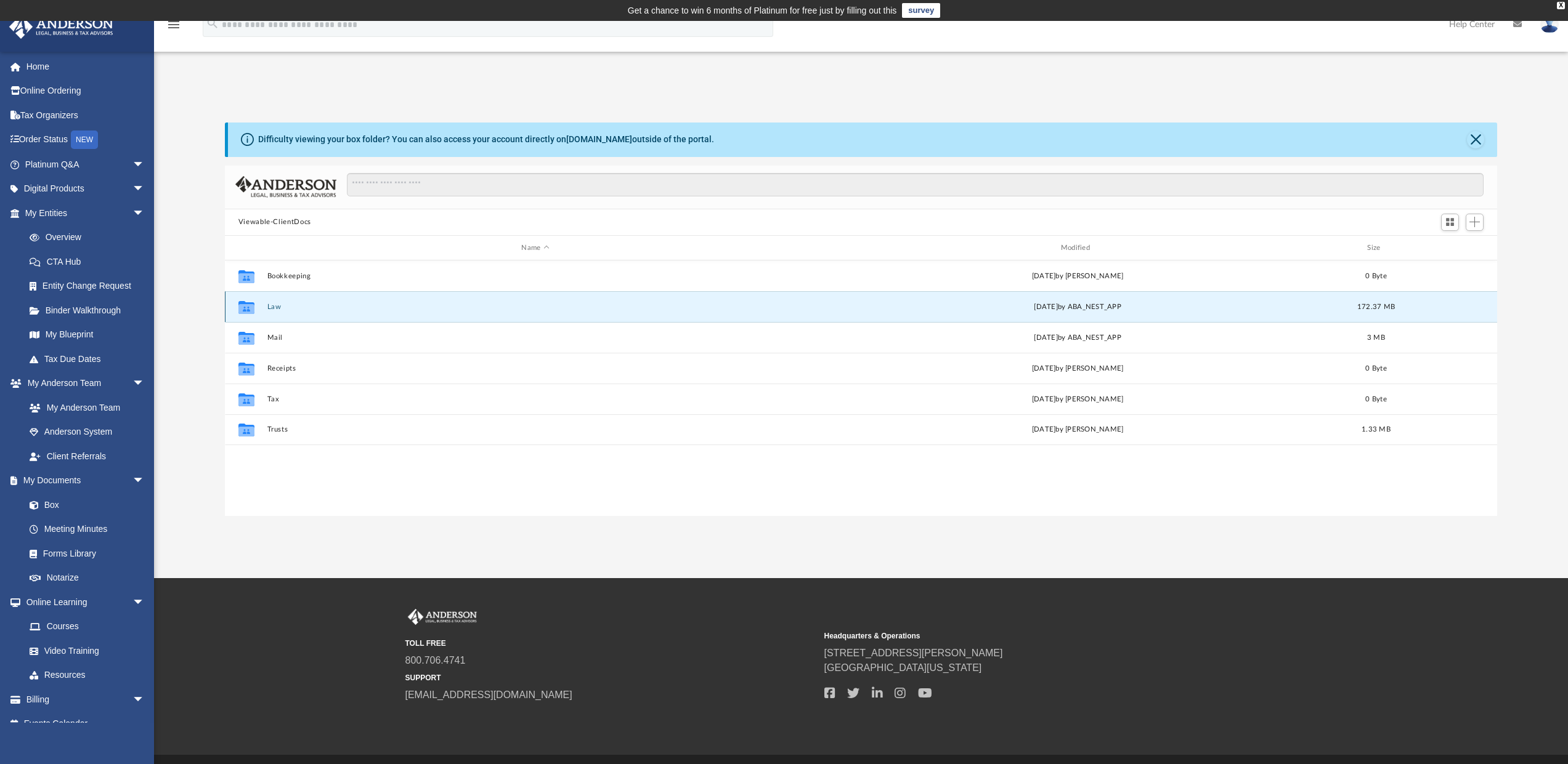
click at [270, 308] on button "Law" at bounding box center [534, 307] width 536 height 8
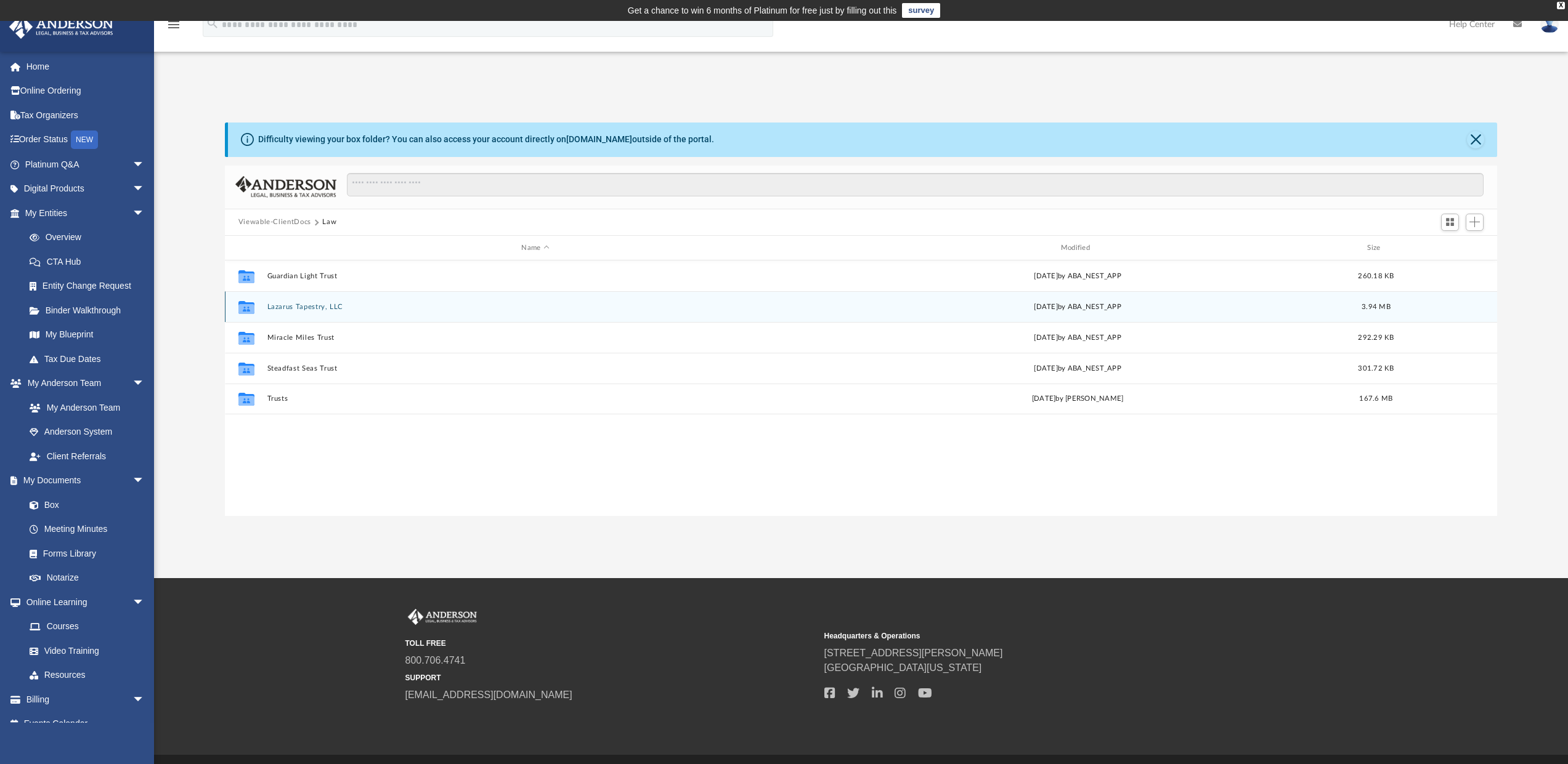
click at [308, 303] on button "Lazarus Tapestry, LLC" at bounding box center [534, 307] width 536 height 8
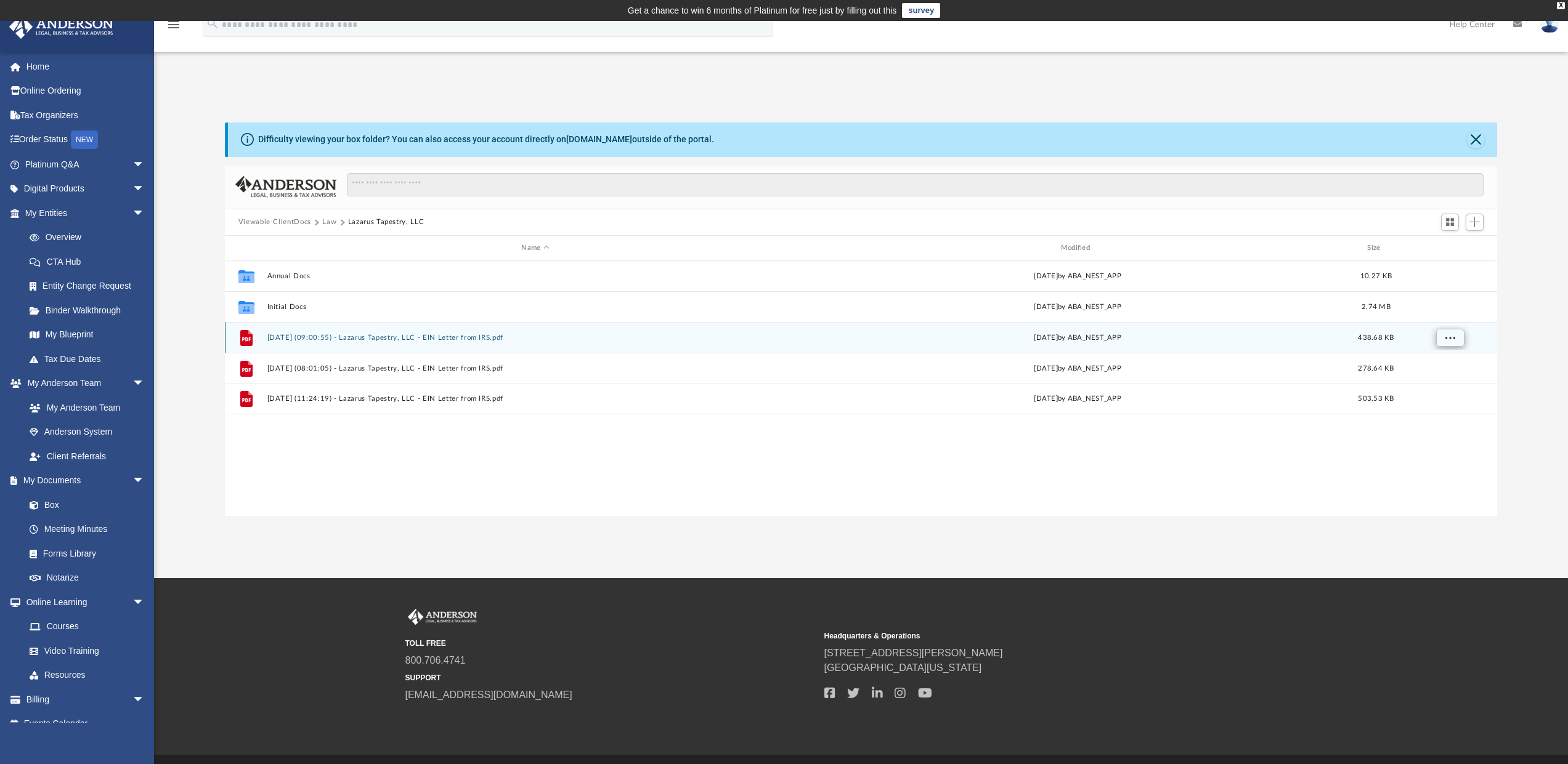
click at [1450, 334] on span "More options" at bounding box center [1449, 337] width 10 height 7
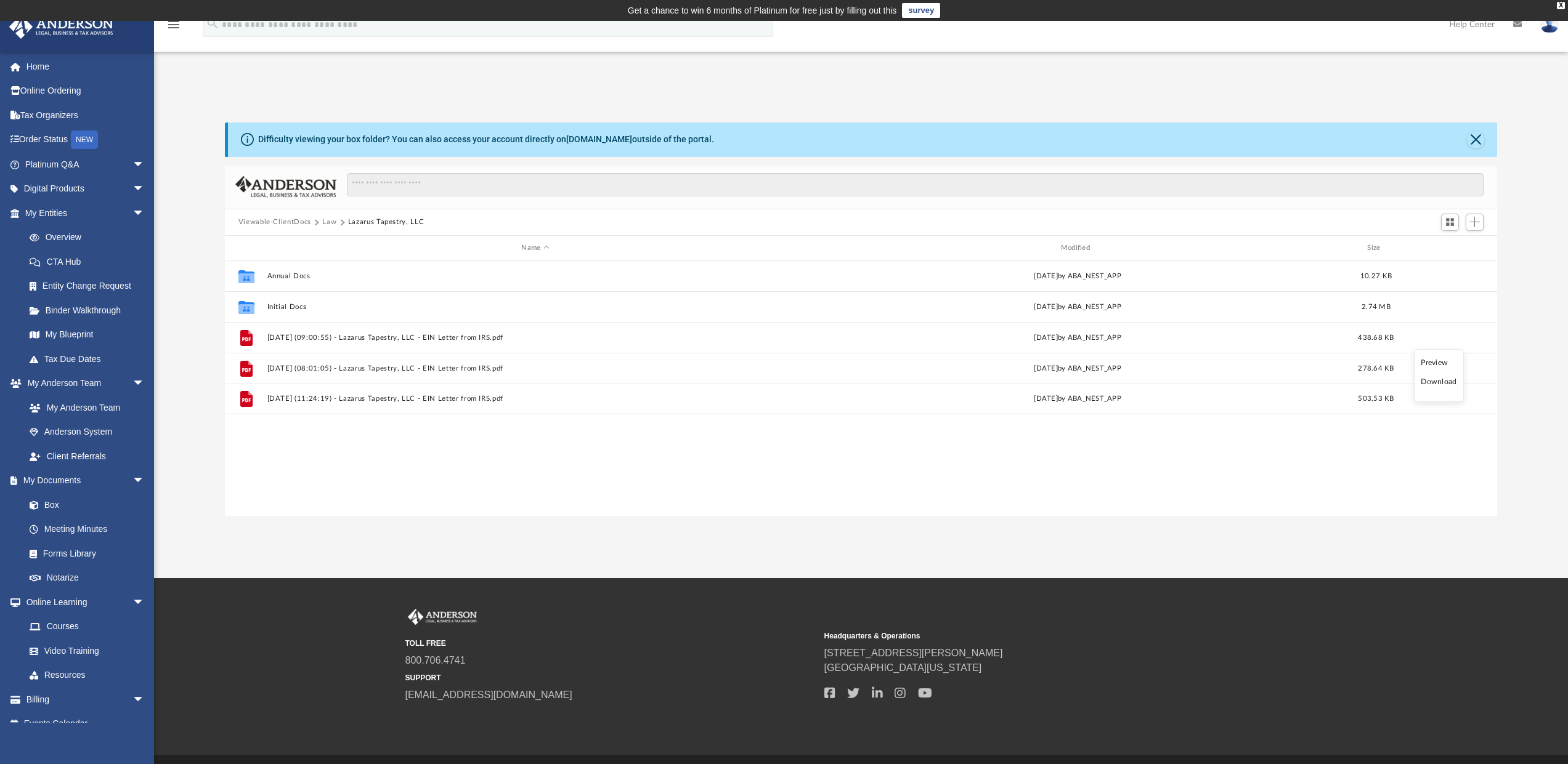
click at [1439, 382] on li "Download" at bounding box center [1438, 382] width 36 height 13
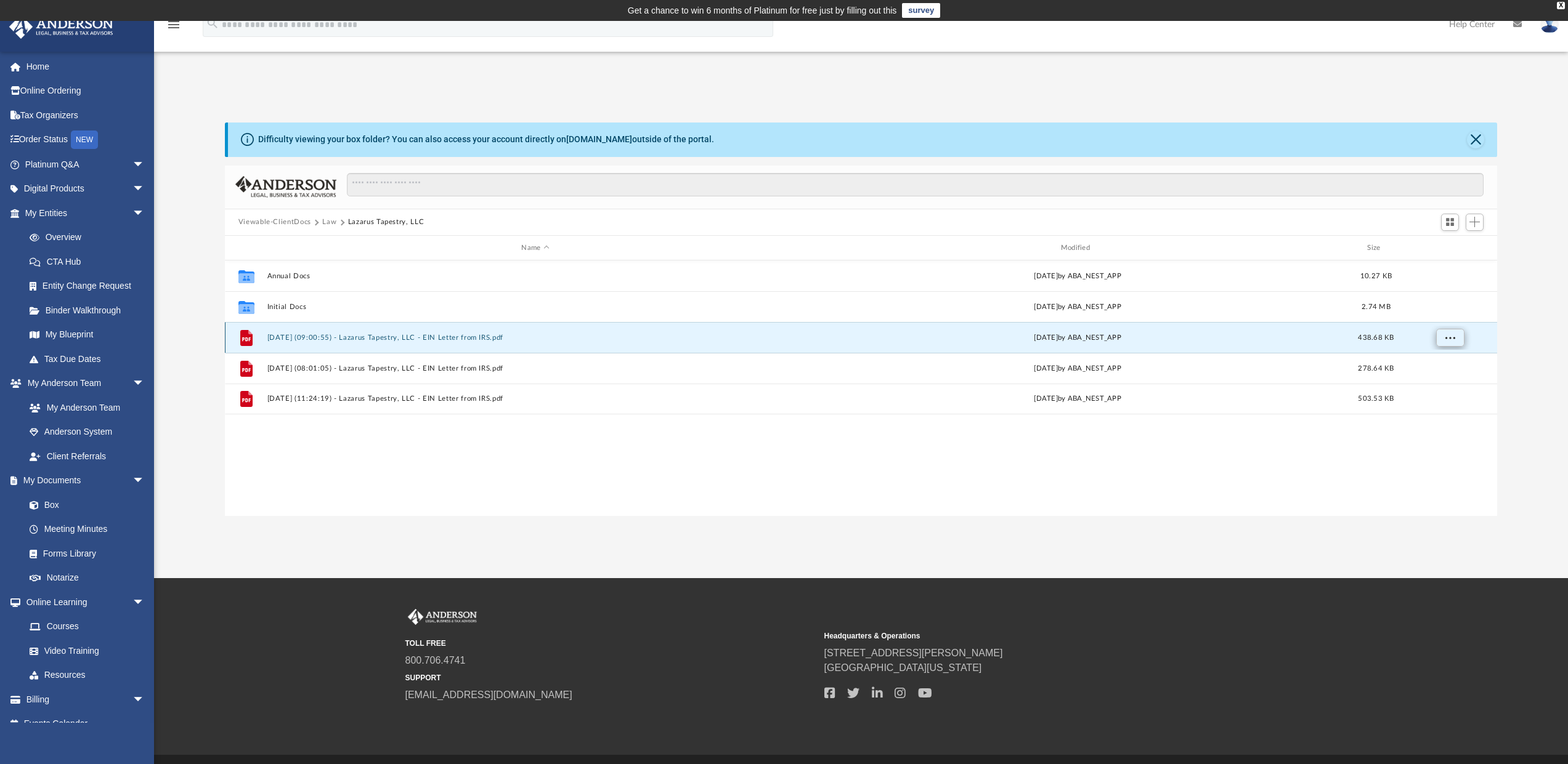
click at [1449, 341] on span "More options" at bounding box center [1449, 337] width 10 height 7
click at [1429, 362] on li "Preview" at bounding box center [1438, 362] width 36 height 13
